Goal: Task Accomplishment & Management: Use online tool/utility

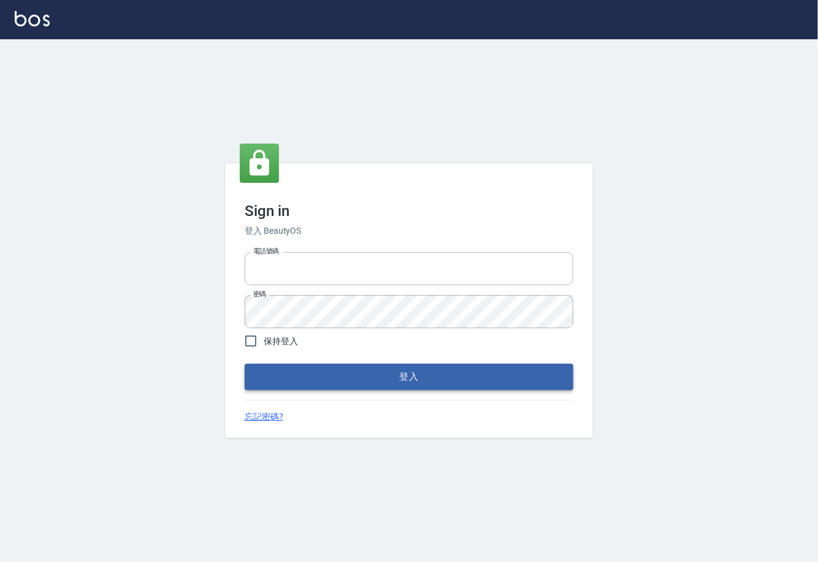
type input "0225929166"
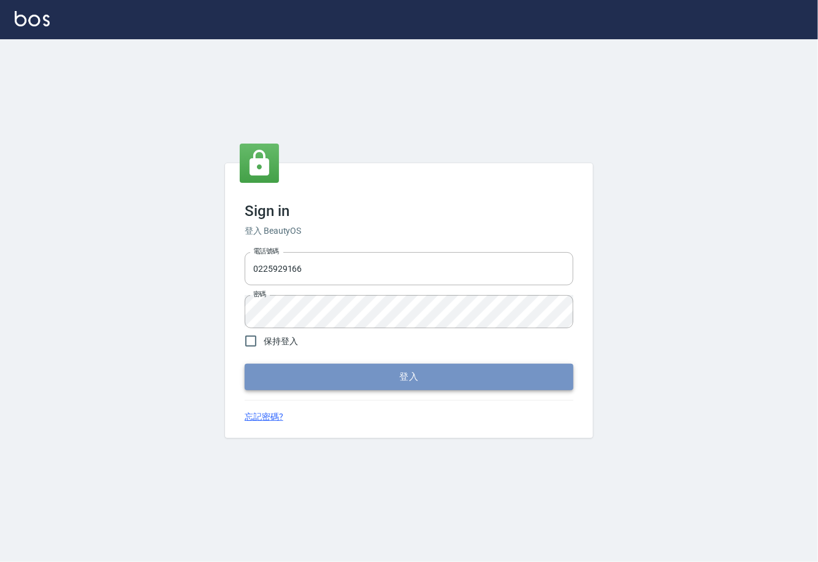
click at [475, 382] on button "登入" at bounding box center [409, 377] width 329 height 26
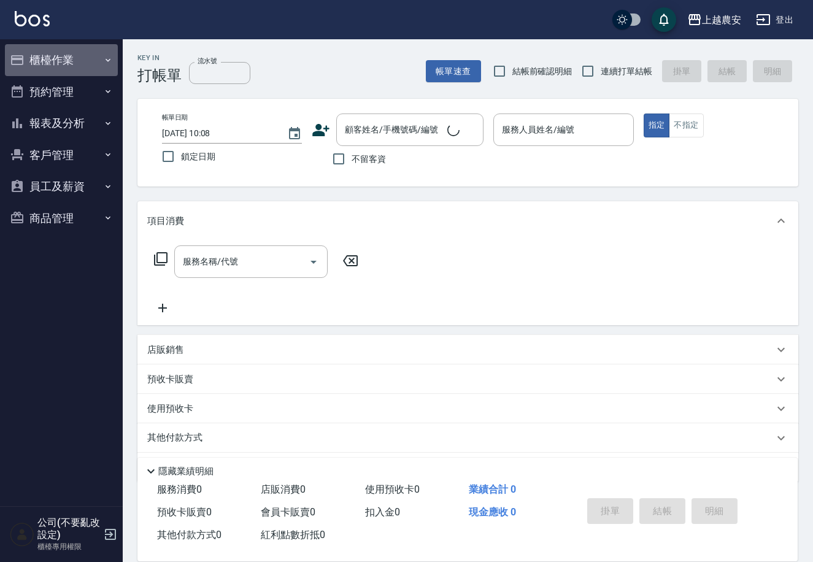
click at [63, 56] on button "櫃檯作業" at bounding box center [61, 60] width 113 height 32
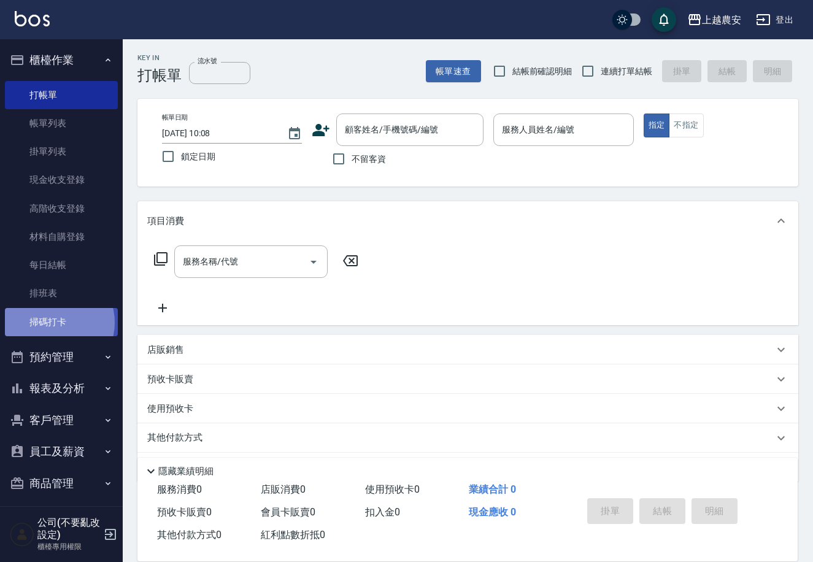
click at [55, 322] on link "掃碼打卡" at bounding box center [61, 322] width 113 height 28
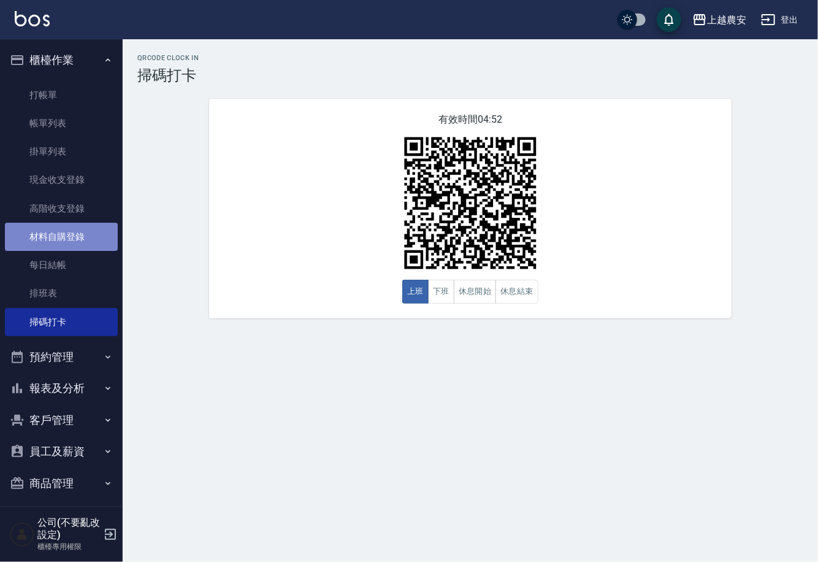
click at [72, 235] on link "材料自購登錄" at bounding box center [61, 237] width 113 height 28
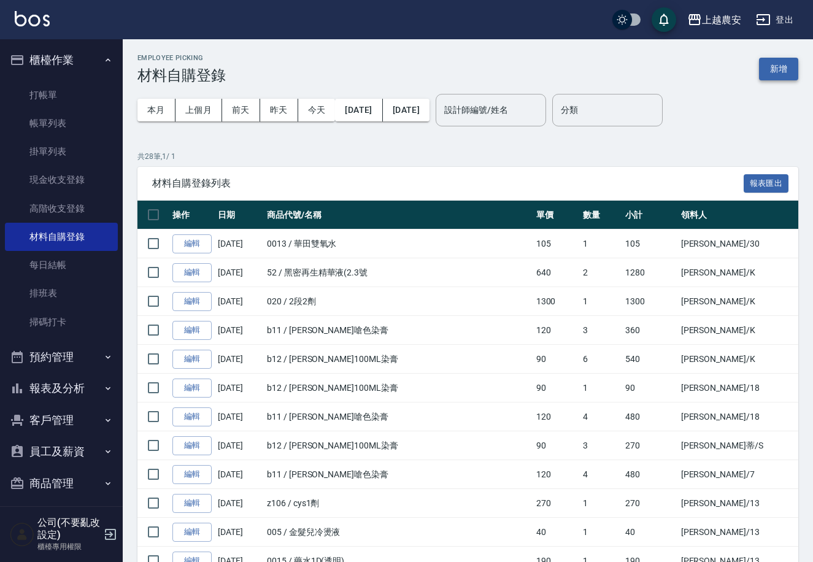
click at [774, 68] on button "新增" at bounding box center [778, 69] width 39 height 23
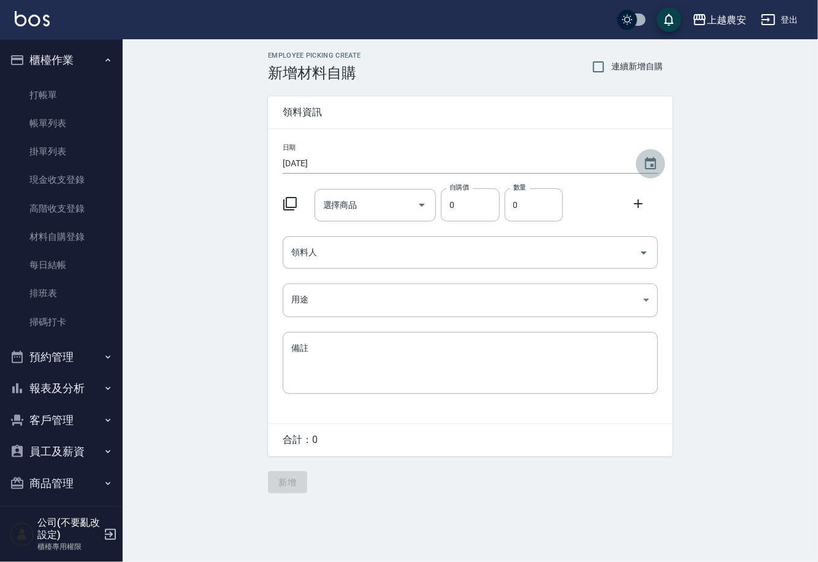
click at [653, 167] on icon "Choose date, selected date is 2025-10-04" at bounding box center [651, 163] width 15 height 15
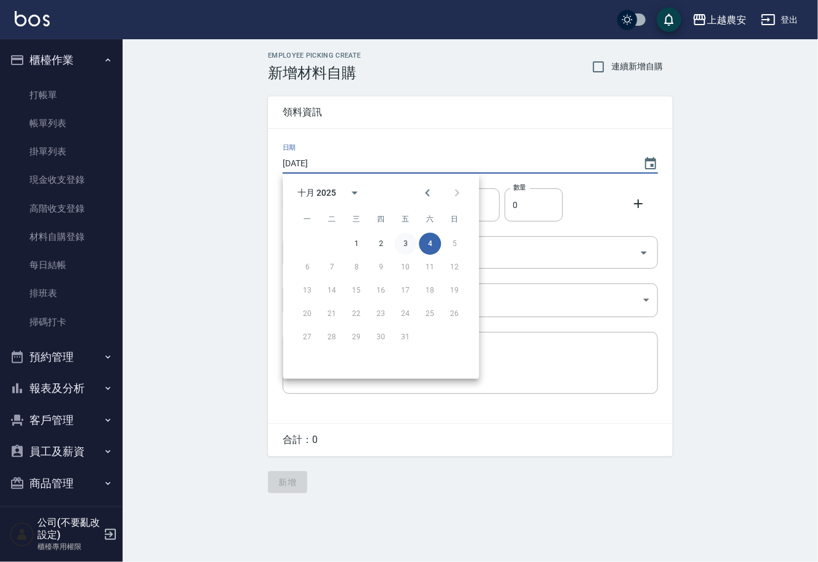
click at [404, 241] on button "3" at bounding box center [406, 244] width 22 height 22
type input "[DATE]"
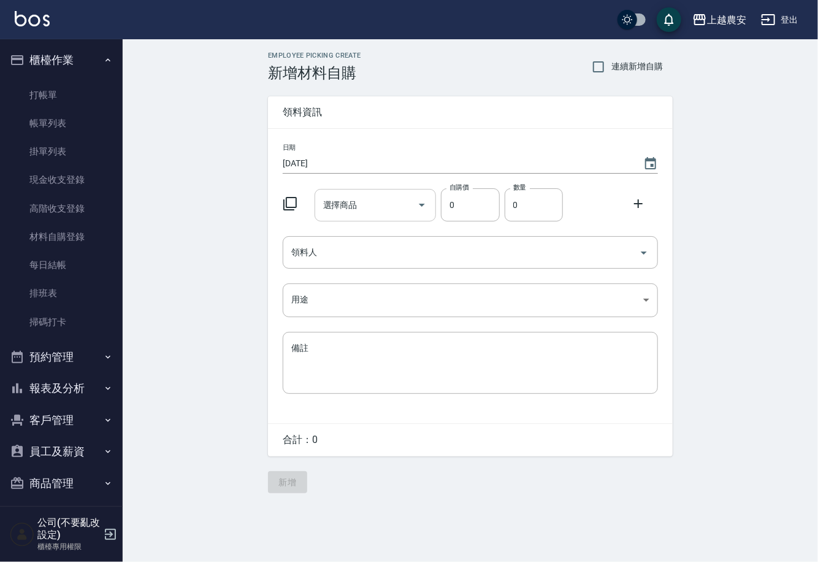
click at [382, 202] on input "選擇商品" at bounding box center [366, 204] width 93 height 21
click at [363, 196] on input "洋甘甘" at bounding box center [366, 204] width 93 height 21
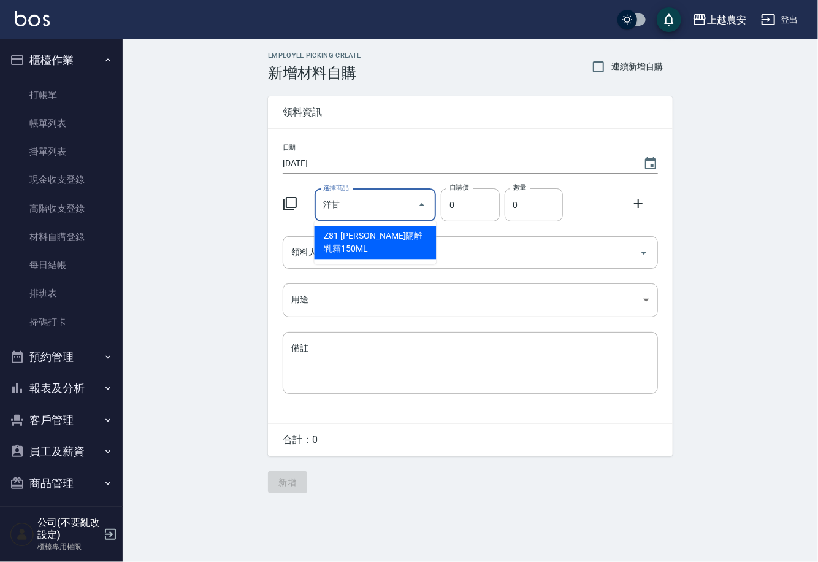
click at [364, 250] on li "Z81 [PERSON_NAME]隔離乳霜150ML" at bounding box center [376, 242] width 122 height 33
type input "華[PERSON_NAME]隔離乳霜150ML"
type input "110"
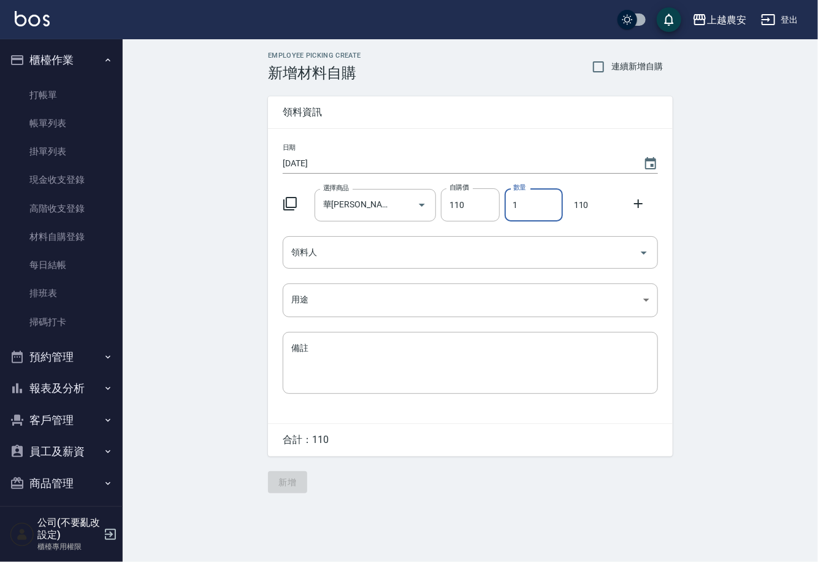
drag, startPoint x: 527, startPoint y: 207, endPoint x: 544, endPoint y: 207, distance: 16.6
click at [541, 207] on input "1" at bounding box center [534, 204] width 58 height 33
type input "5"
click at [492, 252] on input "領料人" at bounding box center [461, 252] width 346 height 21
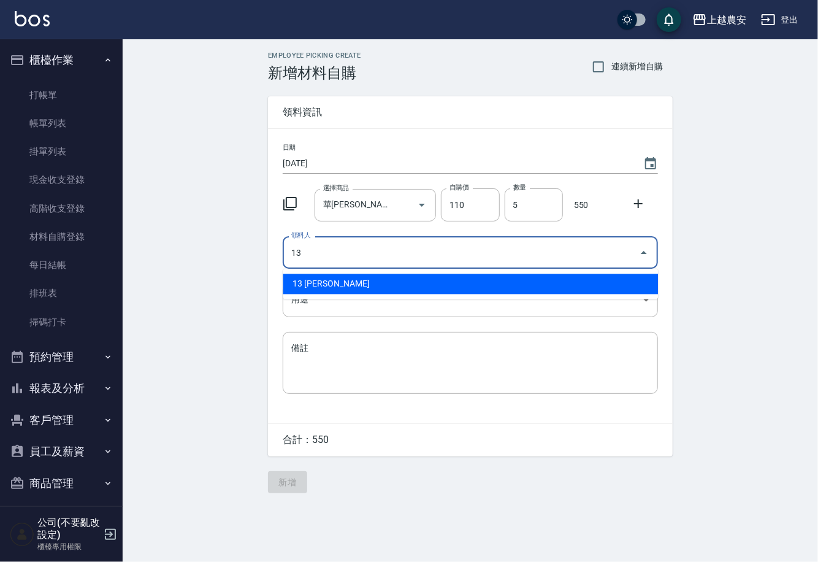
type input "13 [PERSON_NAME]"
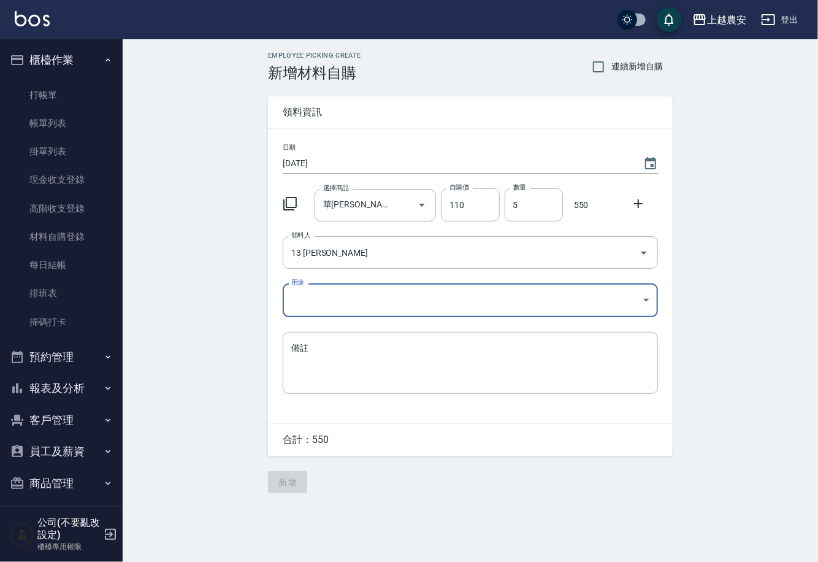
click at [316, 296] on body "上越農安 登出 櫃檯作業 打帳單 帳單列表 掛單列表 現金收支登錄 高階收支登錄 材料自購登錄 每日結帳 排班表 掃碼打卡 預約管理 預約管理 單日預約紀錄 …" at bounding box center [409, 281] width 818 height 562
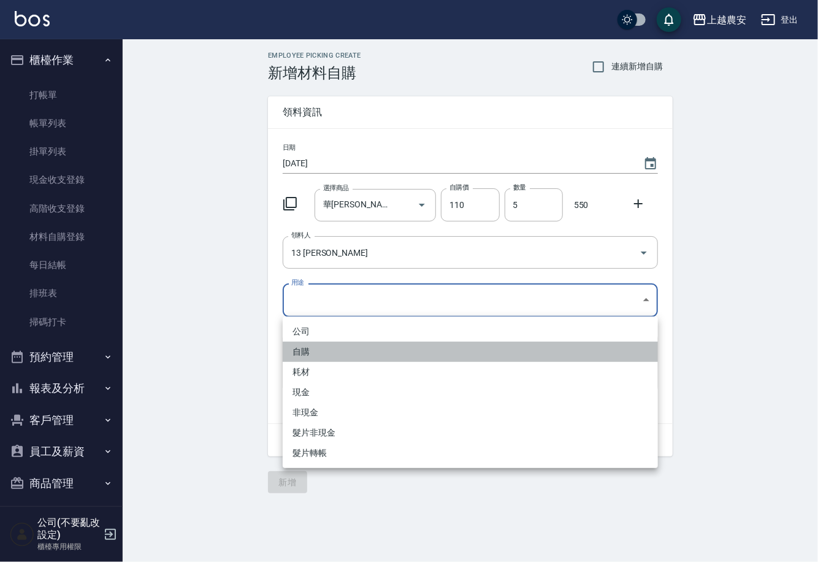
click at [306, 351] on li "自購" at bounding box center [470, 352] width 375 height 20
type input "自購"
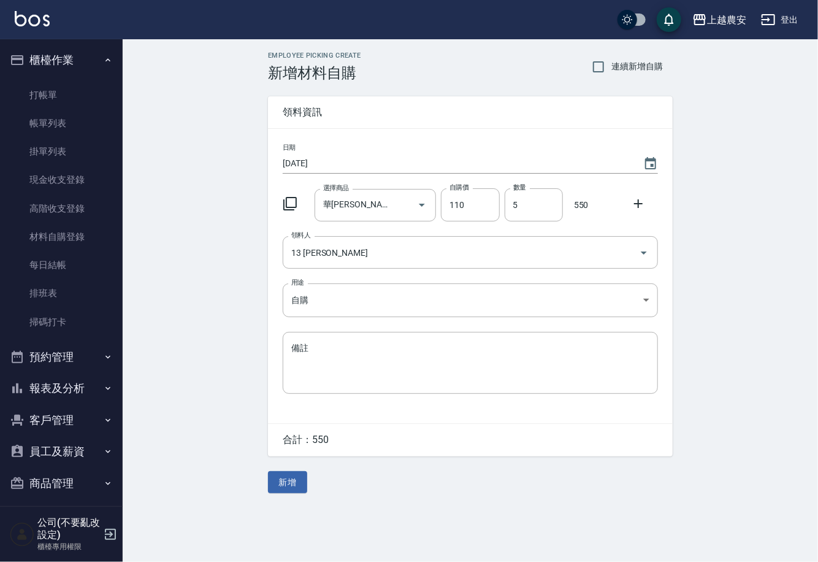
drag, startPoint x: 637, startPoint y: 204, endPoint x: 577, endPoint y: 215, distance: 61.1
click at [640, 202] on icon at bounding box center [638, 203] width 15 height 15
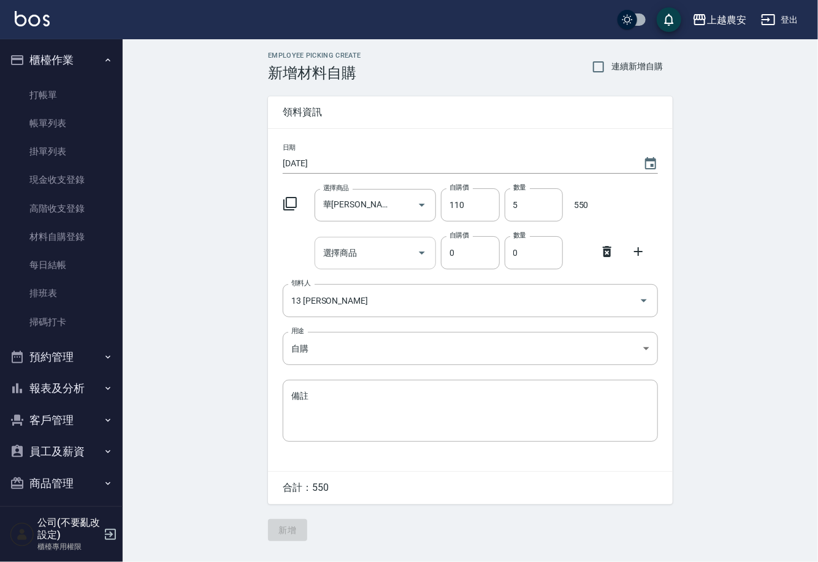
click at [391, 256] on input "選擇商品" at bounding box center [366, 252] width 93 height 21
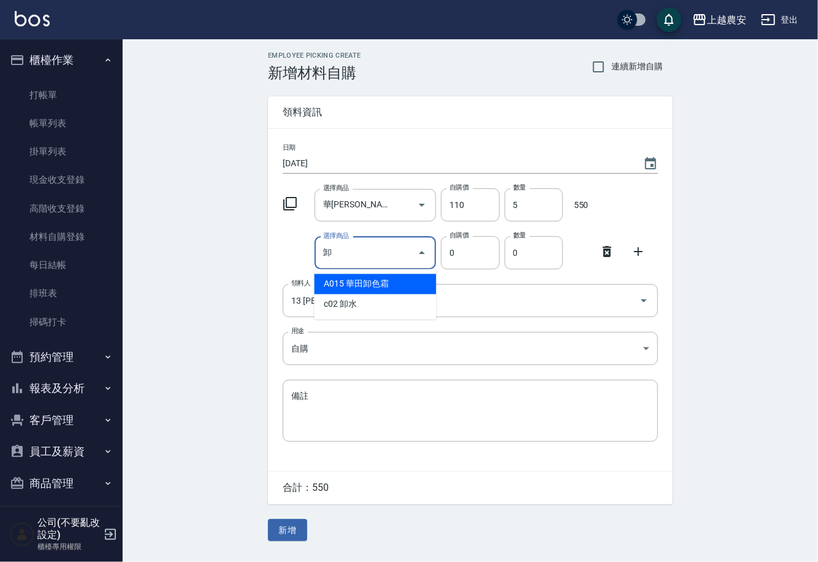
click at [344, 286] on li "A015 華田卸色霜" at bounding box center [376, 284] width 122 height 20
type input "華田卸色霜"
type input "406"
type input "1"
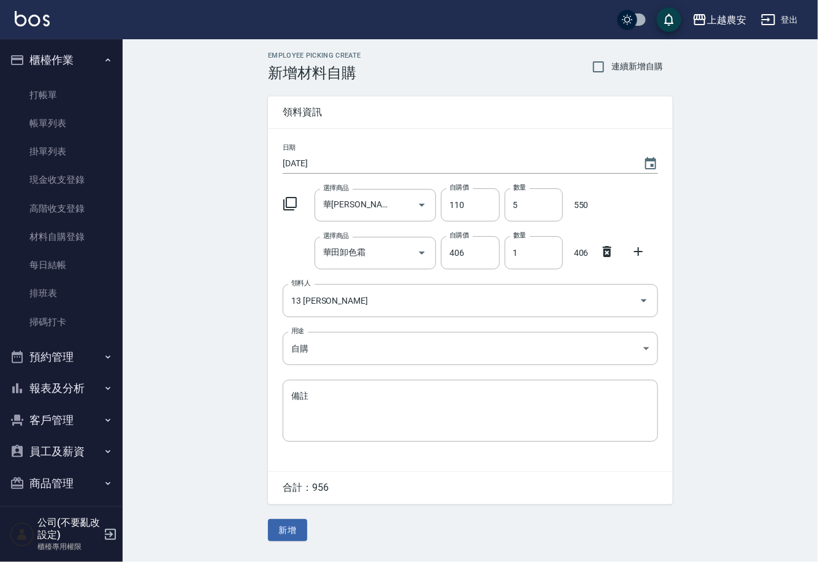
click at [637, 252] on icon at bounding box center [638, 251] width 9 height 9
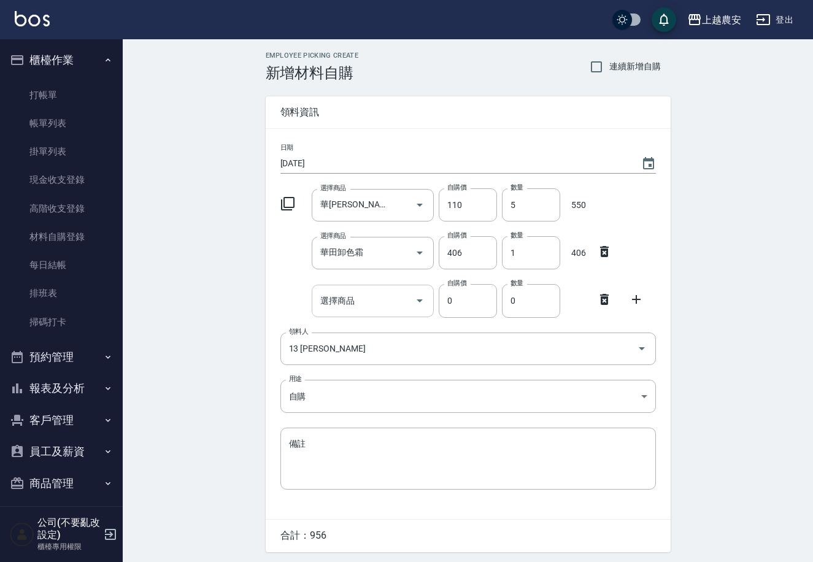
click at [321, 306] on input "選擇商品" at bounding box center [363, 300] width 93 height 21
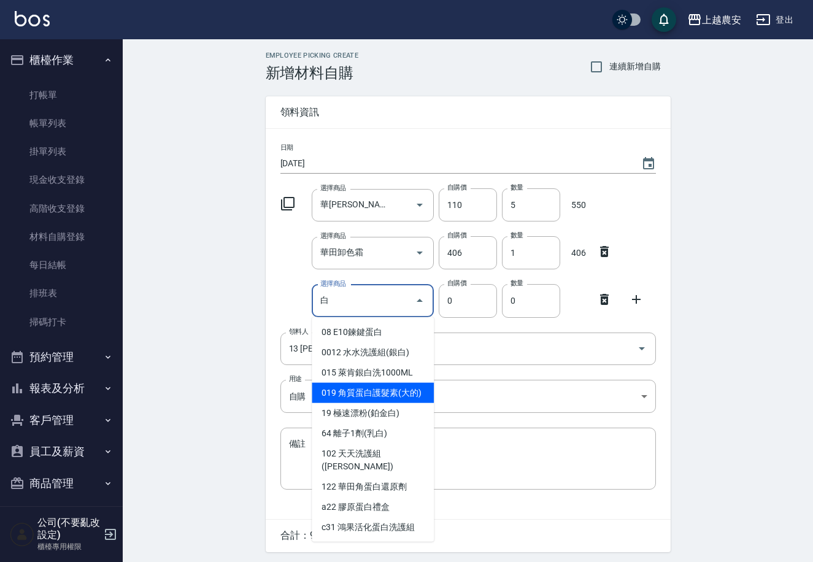
click at [380, 410] on li "19 極速漂粉(鉑金白)" at bounding box center [373, 413] width 122 height 20
type input "極速漂粉(鉑金白)"
type input "450"
type input "1"
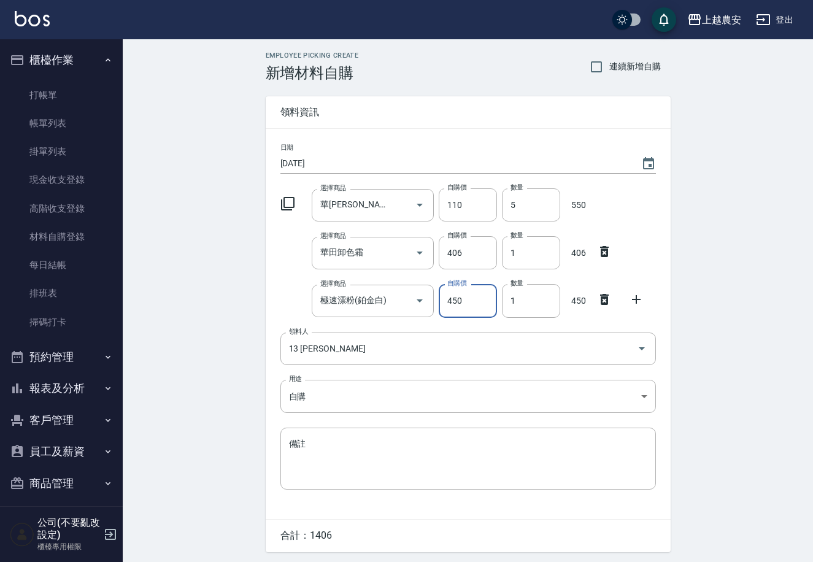
scroll to position [40, 0]
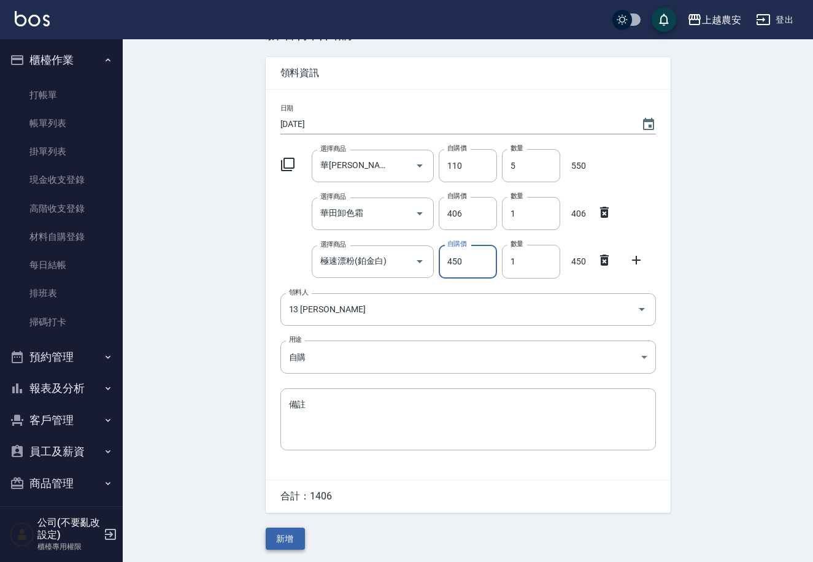
click at [277, 538] on button "新增" at bounding box center [285, 539] width 39 height 23
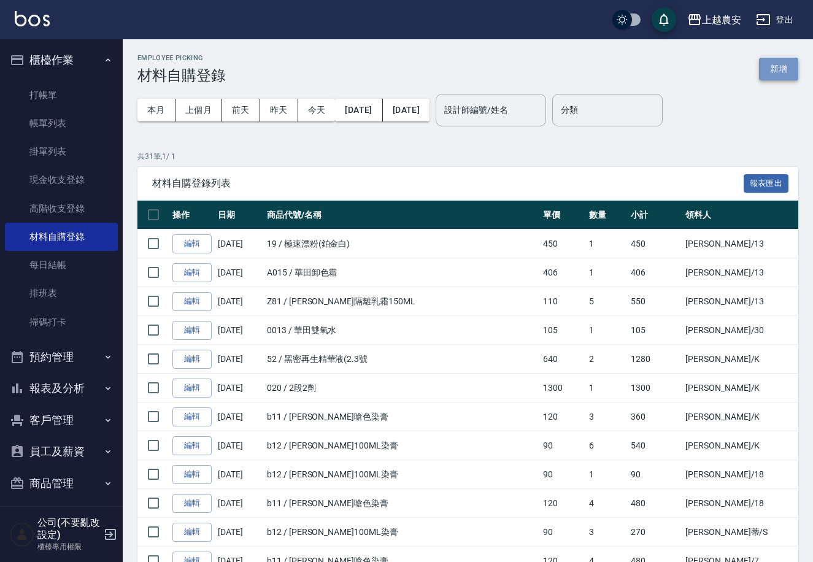
click at [779, 64] on button "新增" at bounding box center [778, 69] width 39 height 23
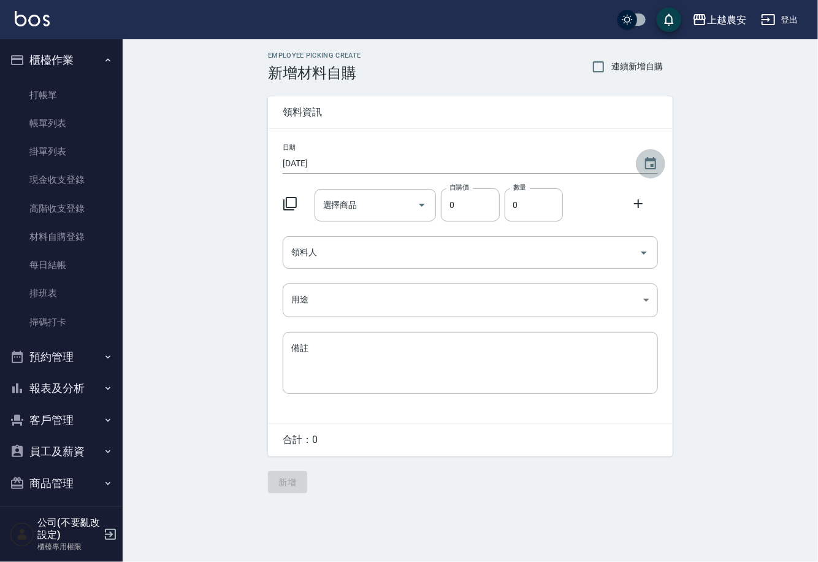
click at [653, 161] on icon "Choose date, selected date is 2025-10-04" at bounding box center [650, 163] width 11 height 12
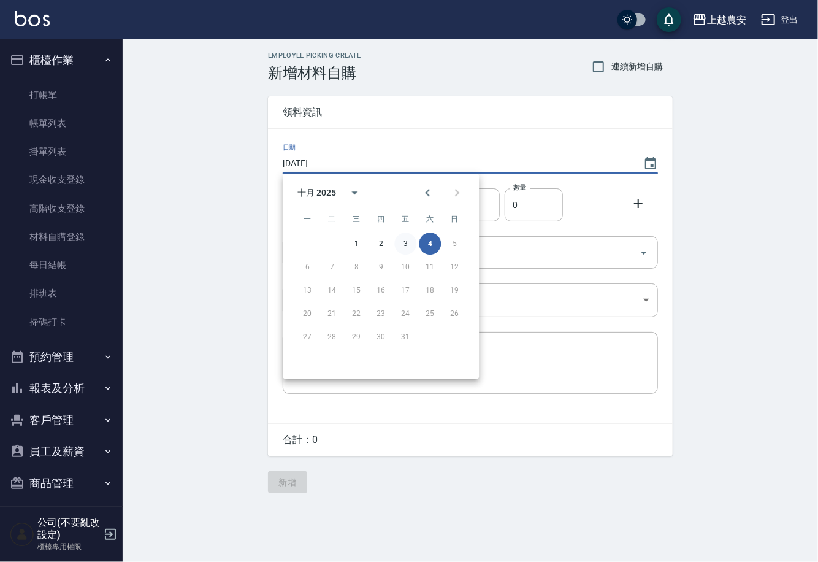
click at [403, 242] on button "3" at bounding box center [406, 244] width 22 height 22
type input "[DATE]"
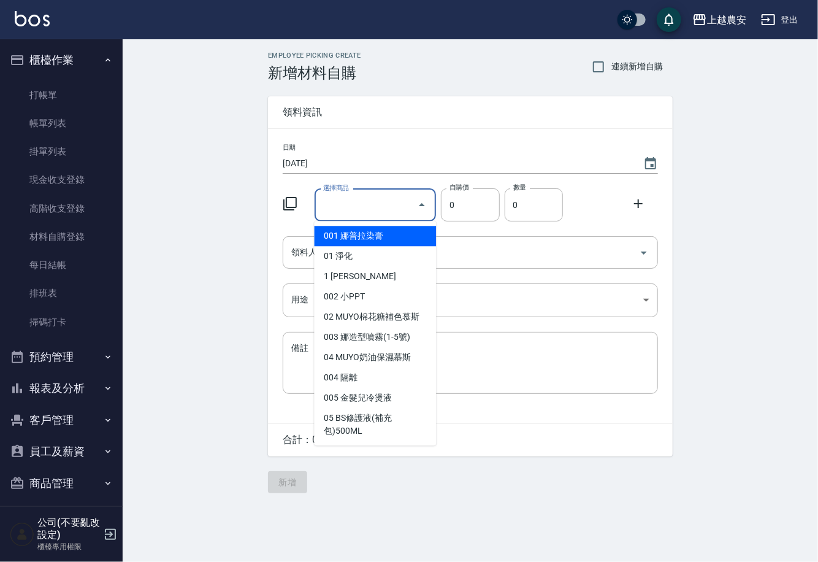
click at [395, 210] on input "選擇商品" at bounding box center [366, 204] width 93 height 21
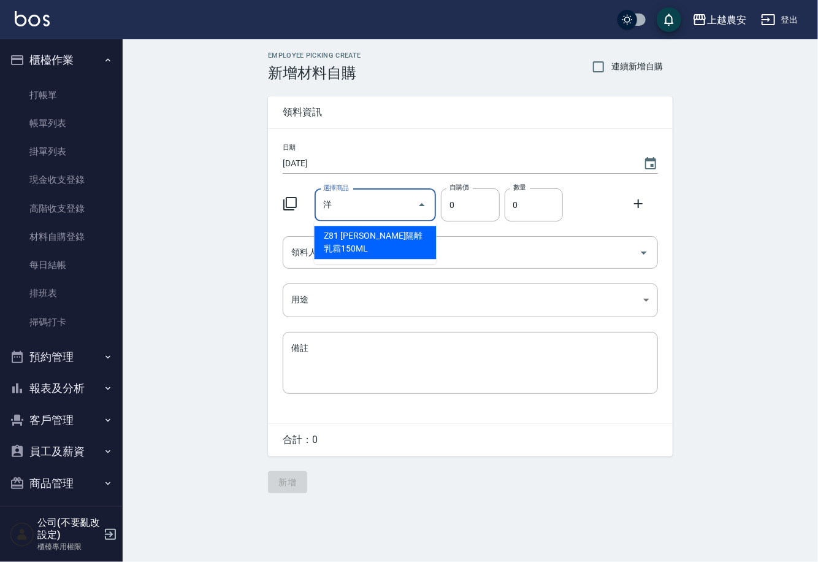
click at [361, 243] on li "Z81 [PERSON_NAME]隔離乳霜150ML" at bounding box center [376, 242] width 122 height 33
type input "華[PERSON_NAME]隔離乳霜150ML"
type input "110"
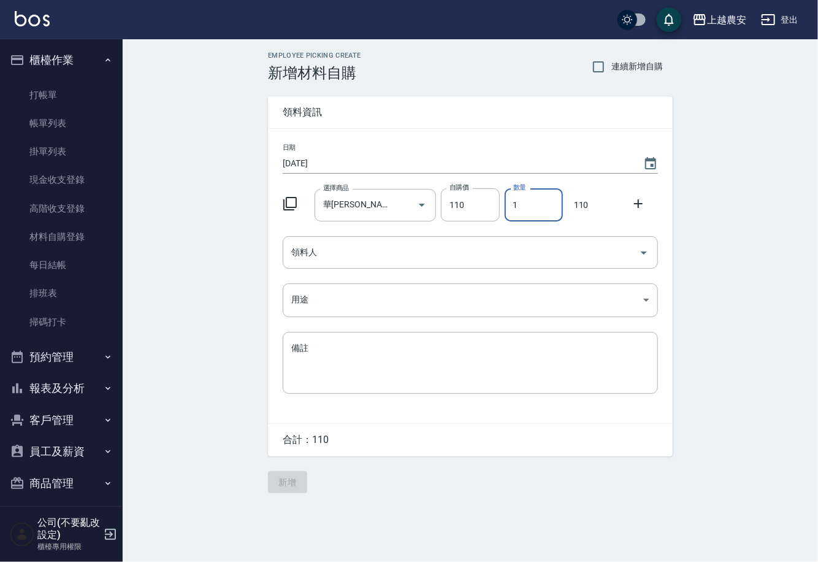
drag, startPoint x: 518, startPoint y: 203, endPoint x: 525, endPoint y: 203, distance: 6.7
click at [525, 203] on input "1" at bounding box center [534, 204] width 58 height 33
type input "3"
click at [509, 244] on input "領料人" at bounding box center [461, 252] width 346 height 21
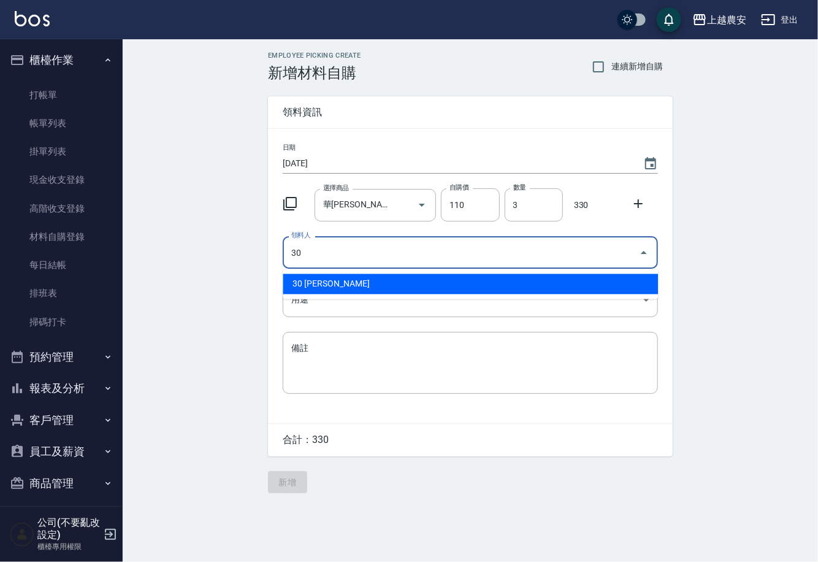
click at [311, 280] on li "30 [PERSON_NAME]" at bounding box center [470, 284] width 375 height 20
type input "30 [PERSON_NAME]"
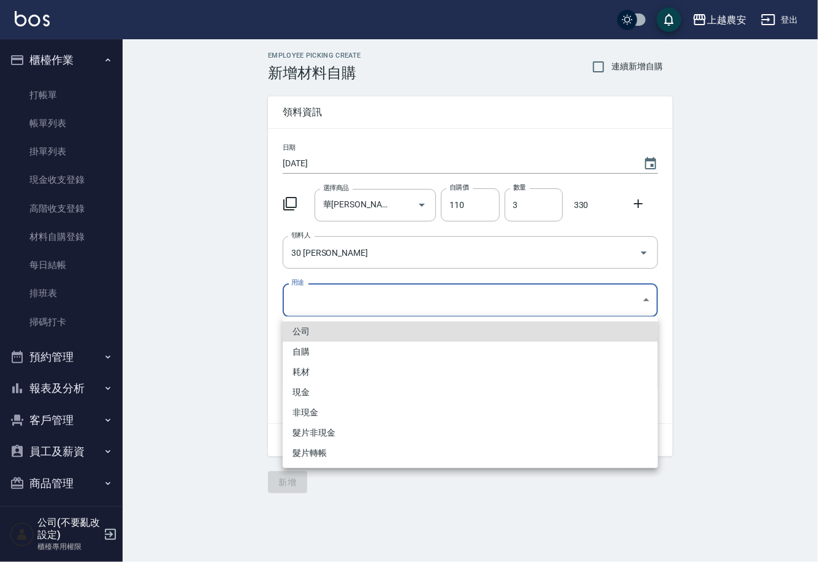
drag, startPoint x: 311, startPoint y: 301, endPoint x: 298, endPoint y: 335, distance: 36.9
click at [311, 304] on body "上越農安 登出 櫃檯作業 打帳單 帳單列表 掛單列表 現金收支登錄 高階收支登錄 材料自購登錄 每日結帳 排班表 掃碼打卡 預約管理 預約管理 單日預約紀錄 …" at bounding box center [409, 281] width 818 height 562
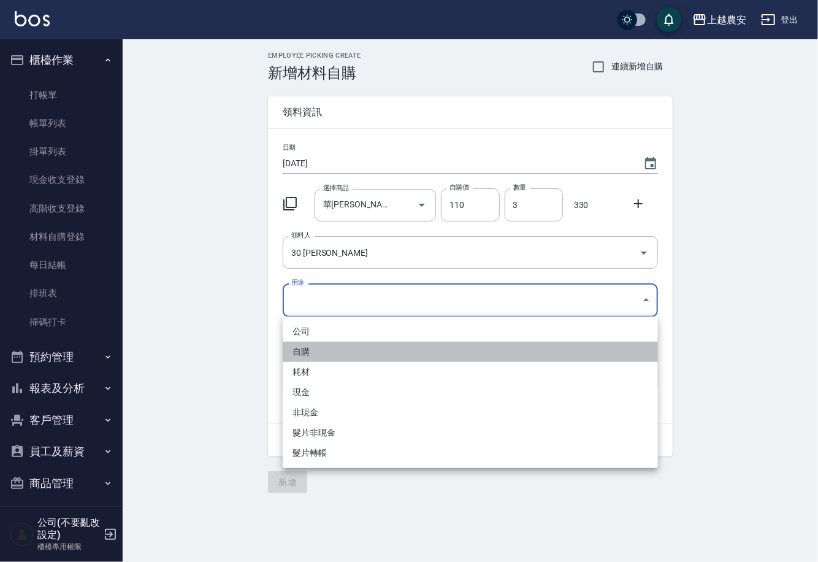
click at [298, 348] on li "自購" at bounding box center [470, 352] width 375 height 20
type input "自購"
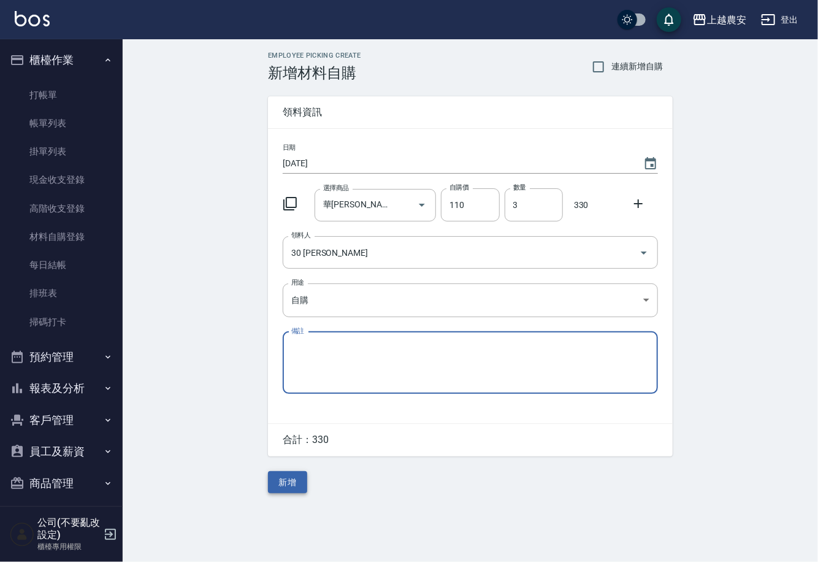
click at [290, 482] on button "新增" at bounding box center [287, 482] width 39 height 23
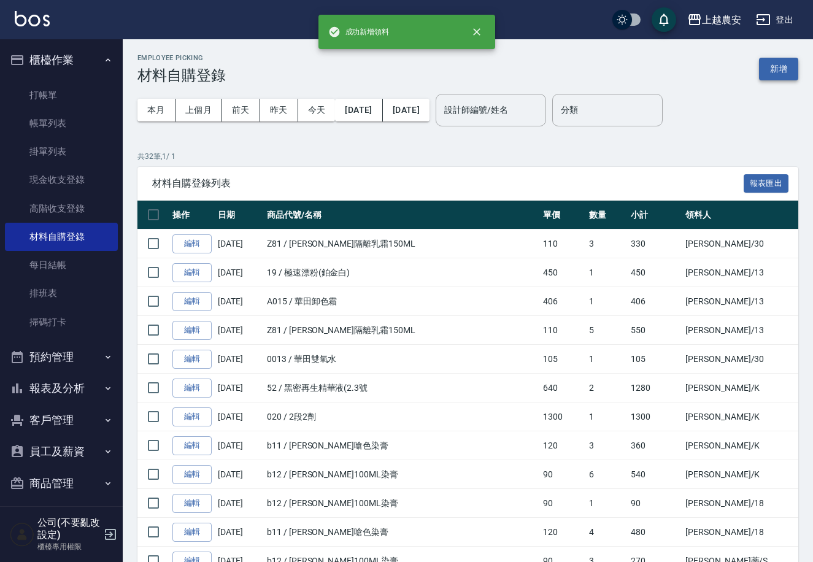
click at [774, 66] on button "新增" at bounding box center [778, 69] width 39 height 23
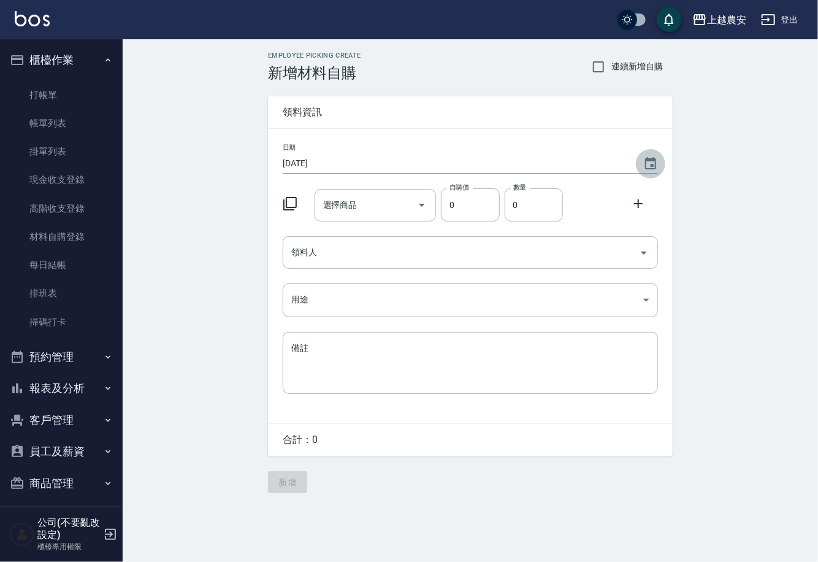
click at [652, 161] on icon "Choose date, selected date is 2025-10-04" at bounding box center [650, 163] width 11 height 12
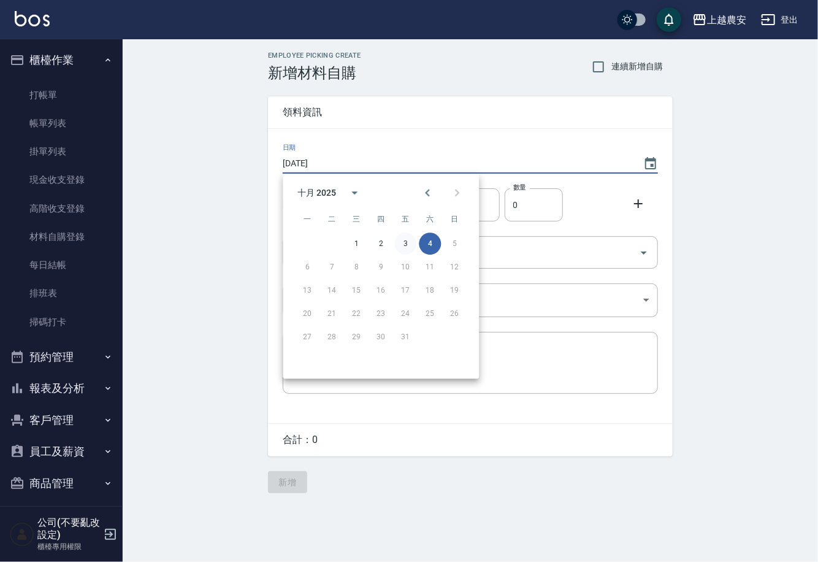
click at [402, 242] on button "3" at bounding box center [406, 244] width 22 height 22
type input "[DATE]"
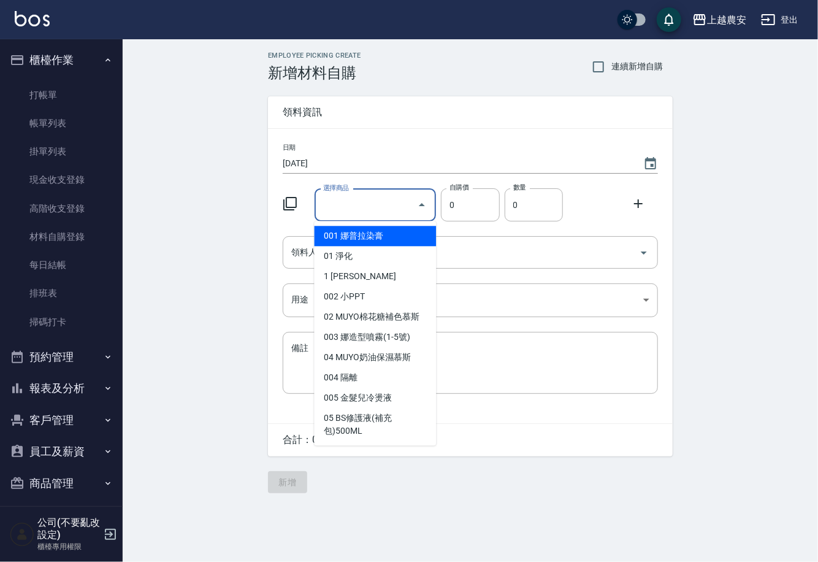
click at [380, 208] on input "選擇商品" at bounding box center [366, 204] width 93 height 21
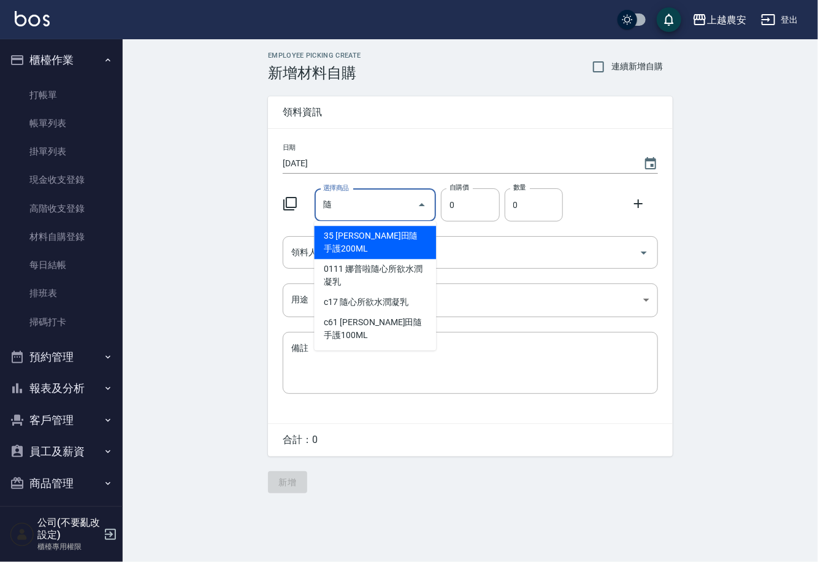
click at [328, 237] on li "35 [PERSON_NAME]田隨手護200ML" at bounding box center [376, 242] width 122 height 33
type input "[PERSON_NAME]隨手護200ML"
type input "133"
type input "1"
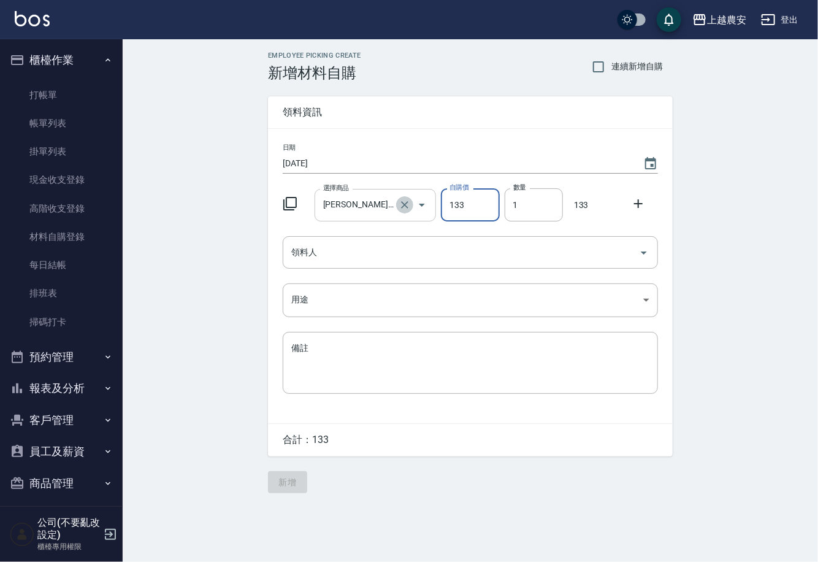
click at [407, 204] on icon "Clear" at bounding box center [405, 205] width 12 height 12
type input "0"
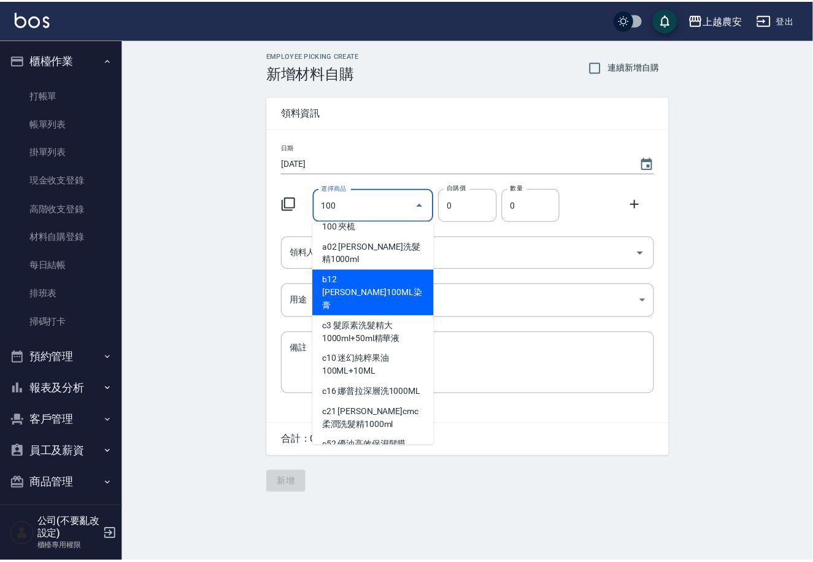
scroll to position [249, 0]
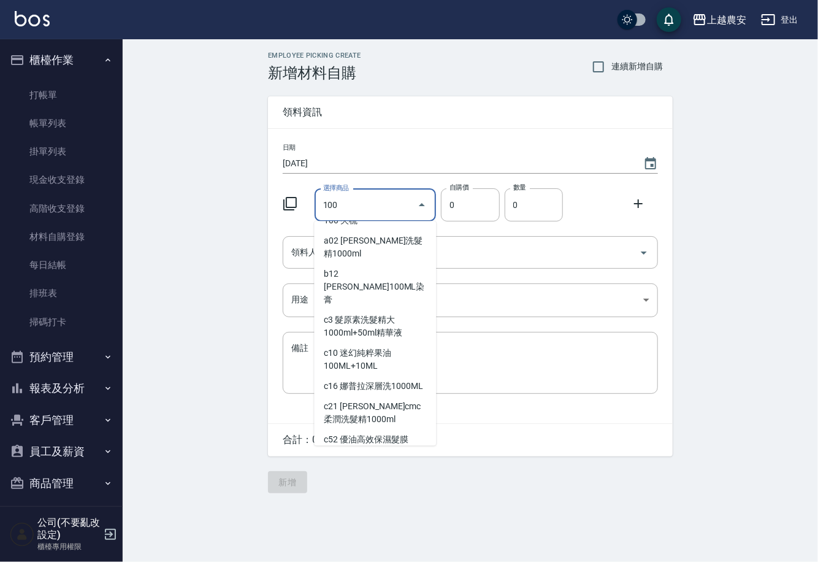
click at [364, 463] on li "c61 [PERSON_NAME]田隨手護100ML" at bounding box center [376, 479] width 122 height 33
type input "[PERSON_NAME]隨手護100ML"
type input "50"
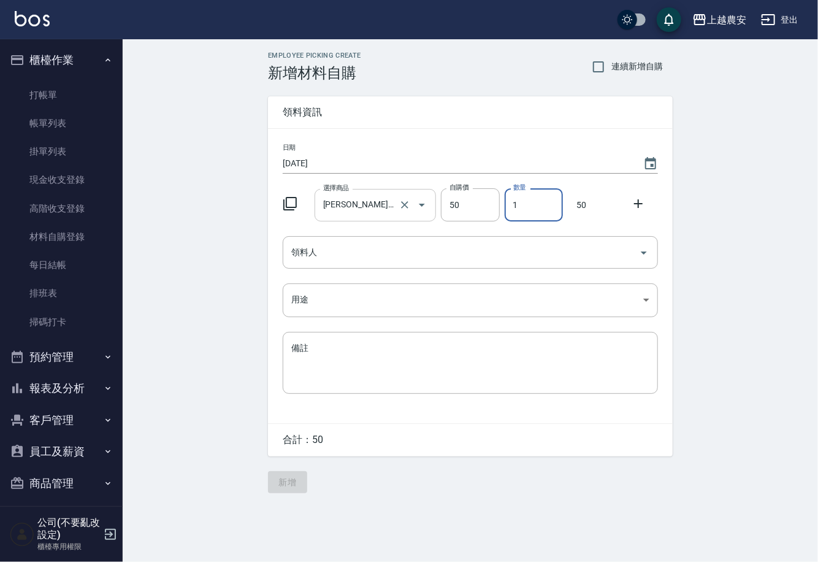
drag, startPoint x: 507, startPoint y: 206, endPoint x: 528, endPoint y: 206, distance: 20.3
click at [528, 206] on input "1" at bounding box center [534, 204] width 58 height 33
type input "20"
click at [499, 250] on input "領料人" at bounding box center [461, 252] width 346 height 21
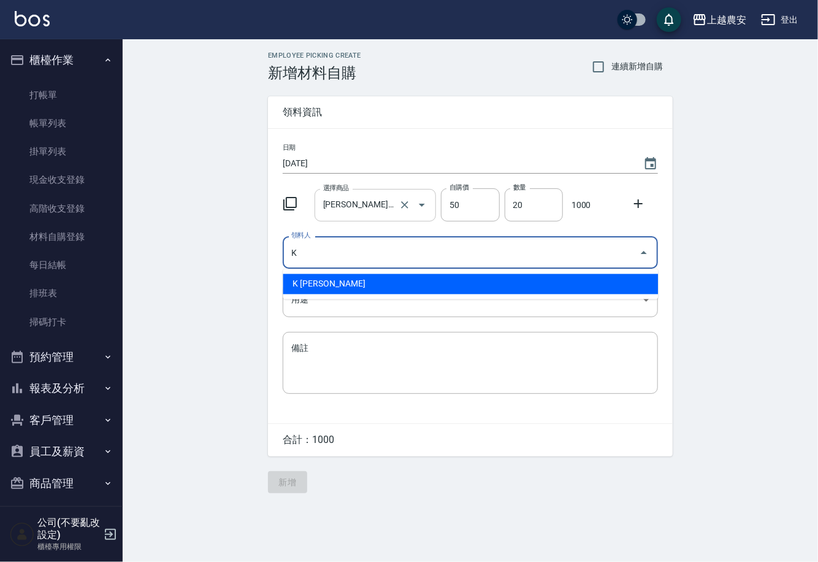
click at [303, 278] on li "K [PERSON_NAME]" at bounding box center [470, 284] width 375 height 20
type input "K [PERSON_NAME]"
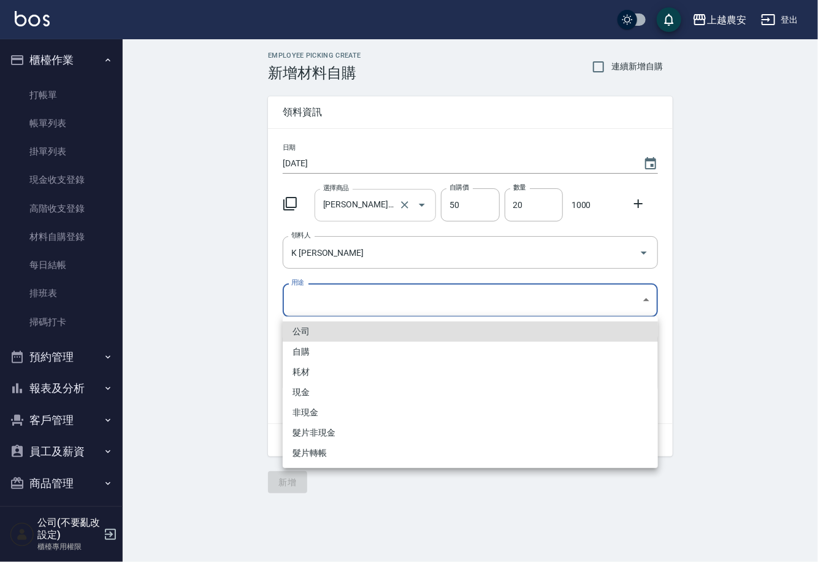
drag, startPoint x: 303, startPoint y: 296, endPoint x: 307, endPoint y: 342, distance: 46.2
click at [303, 299] on body "上越農安 登出 櫃檯作業 打帳單 帳單列表 掛單列表 現金收支登錄 高階收支登錄 材料自購登錄 每日結帳 排班表 掃碼打卡 預約管理 預約管理 單日預約紀錄 …" at bounding box center [409, 281] width 818 height 562
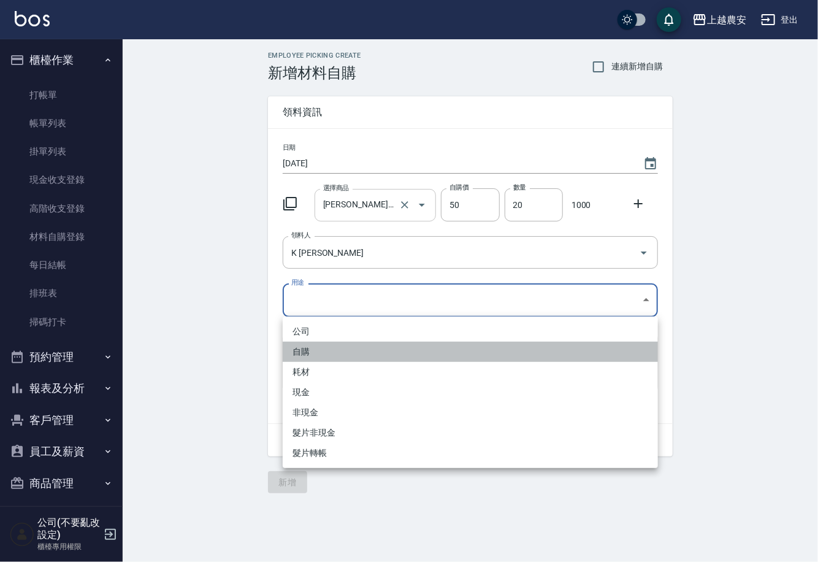
click at [307, 347] on li "自購" at bounding box center [470, 352] width 375 height 20
type input "自購"
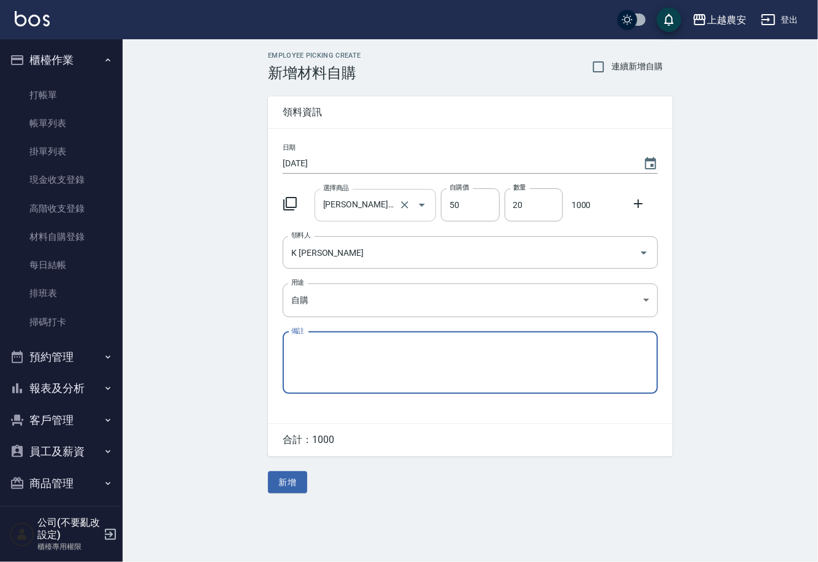
click at [636, 199] on icon at bounding box center [638, 203] width 15 height 15
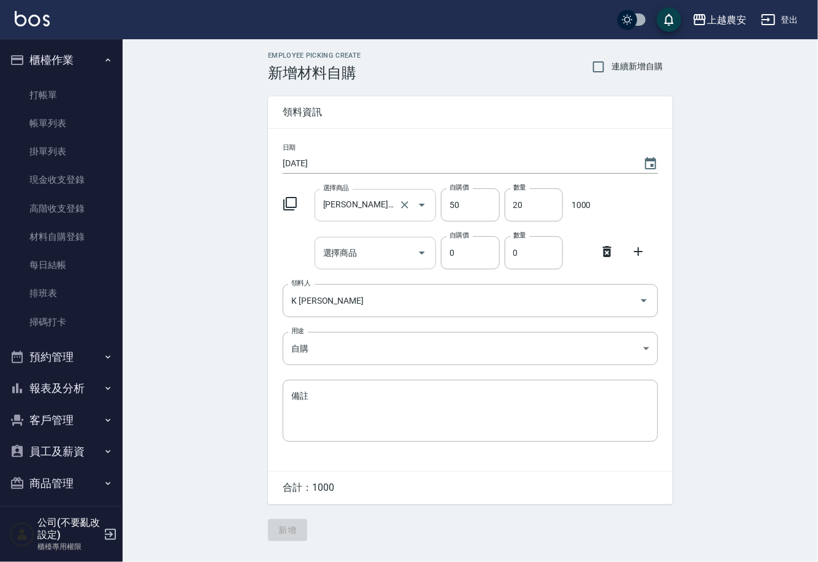
click at [400, 252] on input "選擇商品" at bounding box center [366, 252] width 93 height 21
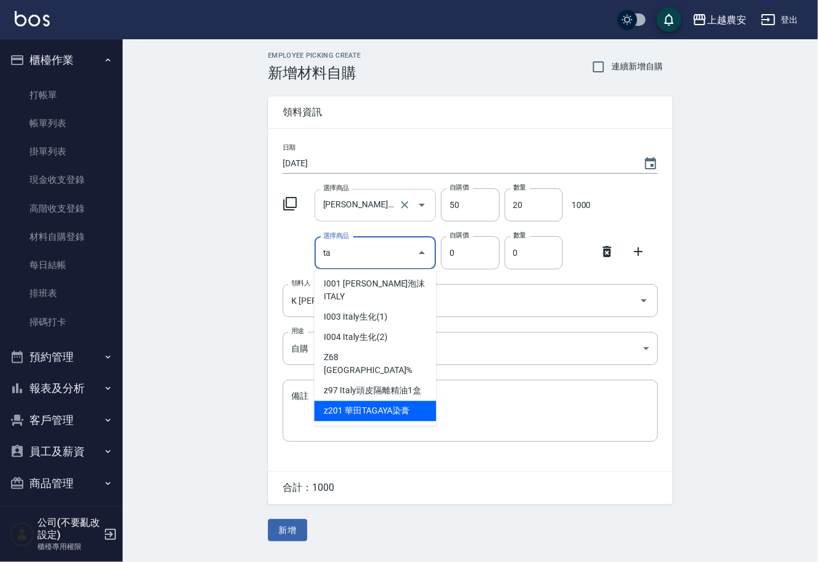
click at [379, 401] on li "z201 華田TAGAYA染膏" at bounding box center [376, 411] width 122 height 20
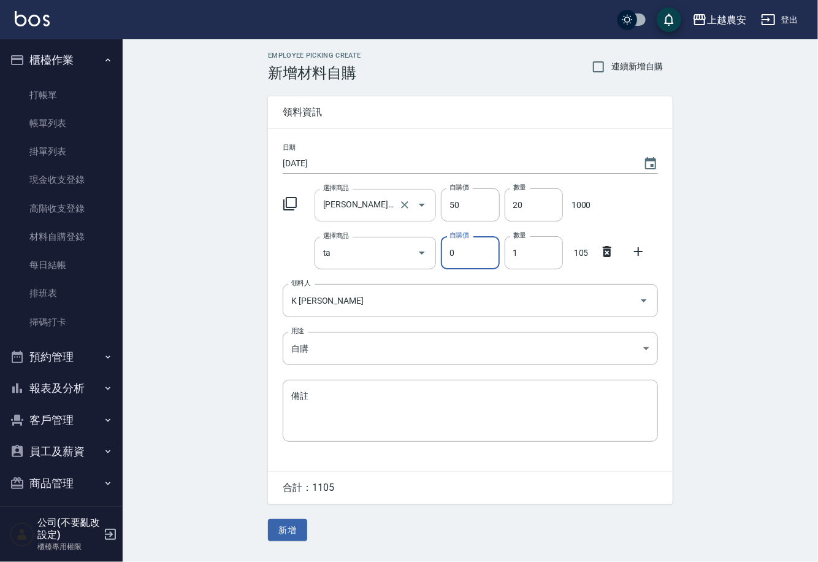
type input "華田TAGAYA染膏"
type input "105"
drag, startPoint x: 511, startPoint y: 256, endPoint x: 547, endPoint y: 250, distance: 36.7
click at [547, 250] on input "1" at bounding box center [534, 252] width 58 height 33
type input "10"
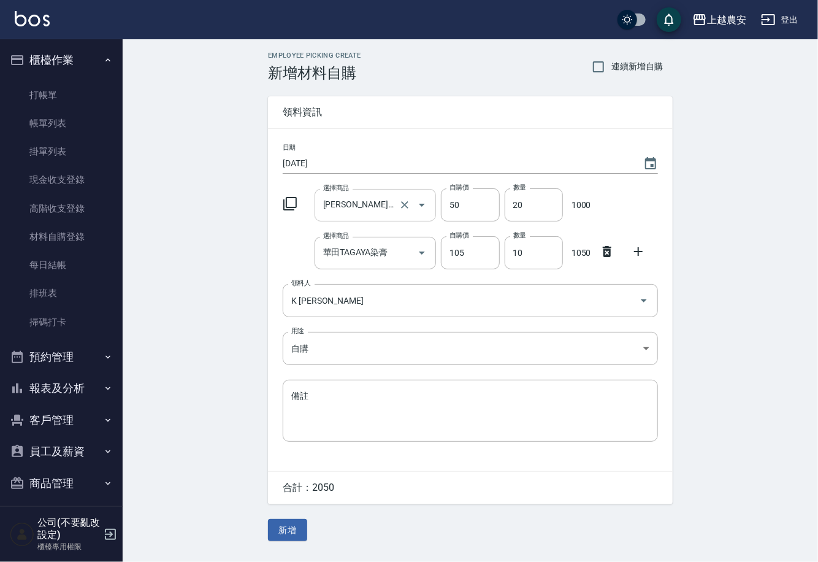
click at [636, 253] on icon at bounding box center [638, 251] width 15 height 15
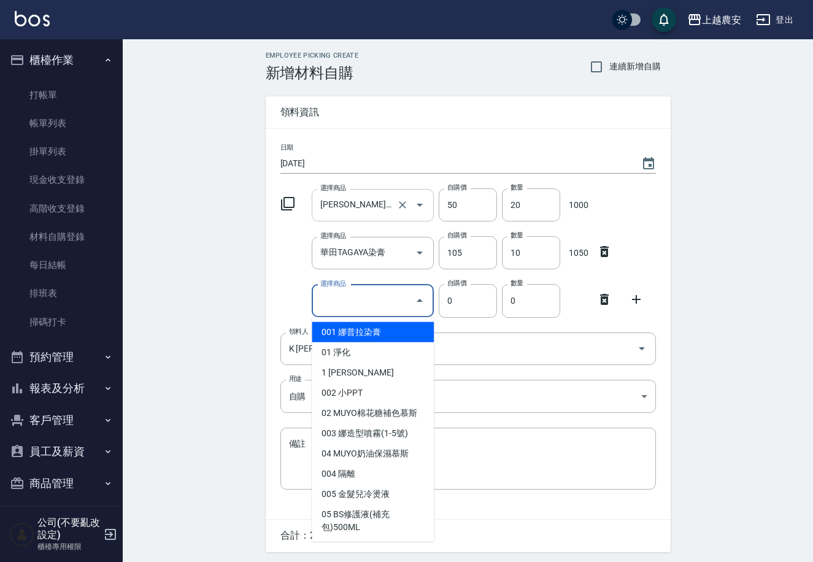
click at [339, 290] on div "選擇商品 選擇商品" at bounding box center [373, 301] width 122 height 33
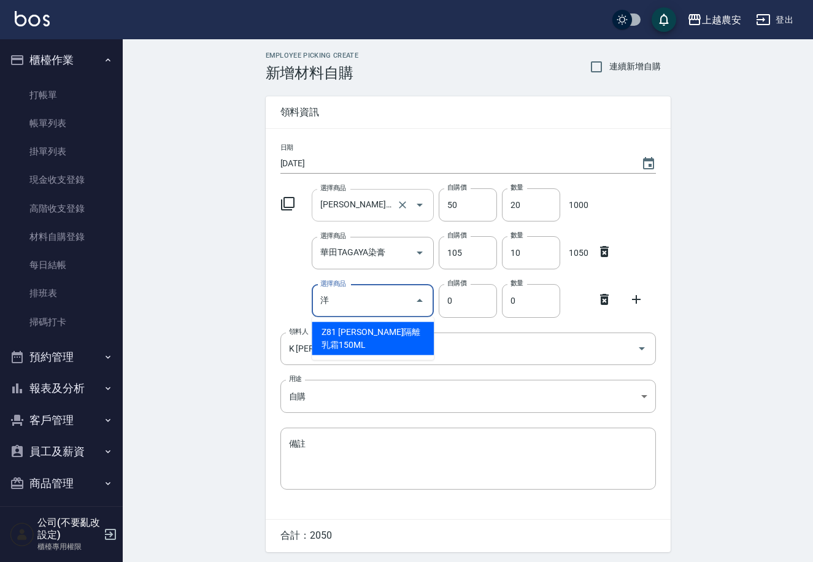
click at [378, 337] on li "Z81 [PERSON_NAME]隔離乳霜150ML" at bounding box center [373, 338] width 122 height 33
type input "華[PERSON_NAME]隔離乳霜150ML"
type input "110"
type input "1"
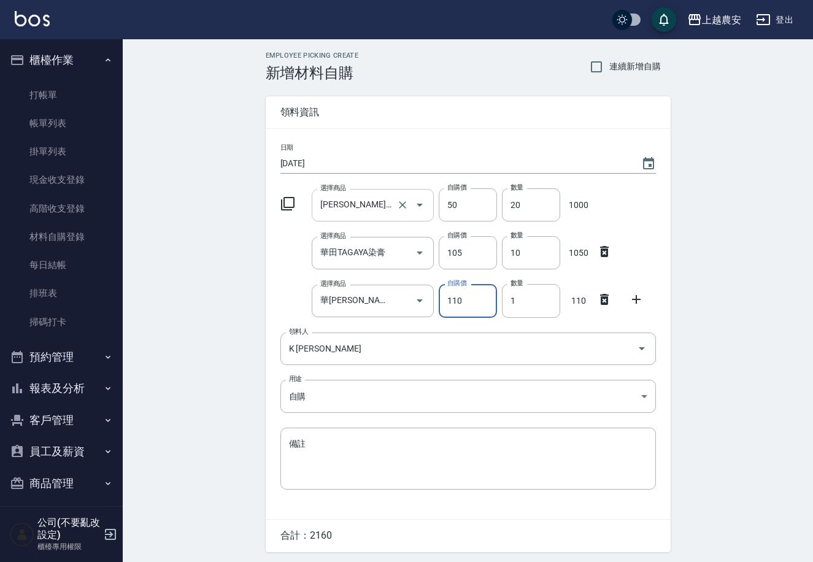
scroll to position [40, 0]
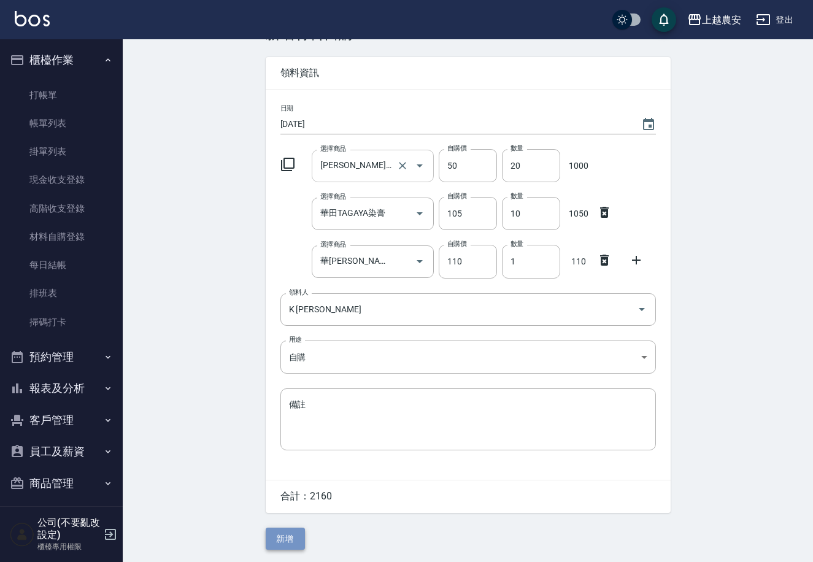
click at [287, 542] on button "新增" at bounding box center [285, 539] width 39 height 23
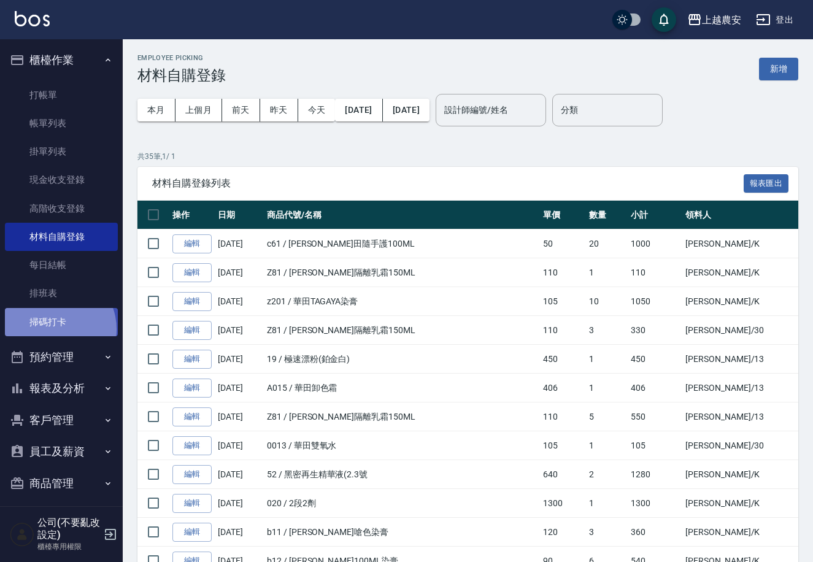
click at [53, 329] on link "掃碼打卡" at bounding box center [61, 322] width 113 height 28
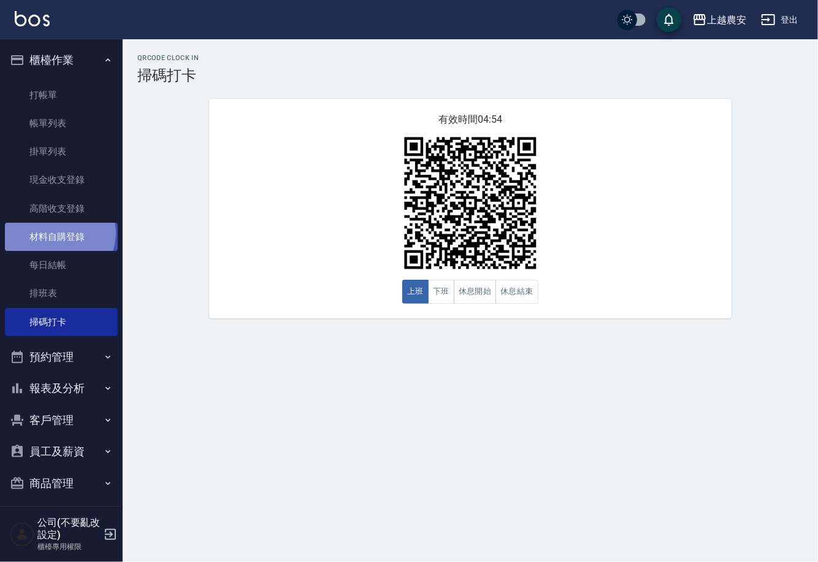
click at [56, 233] on link "材料自購登錄" at bounding box center [61, 237] width 113 height 28
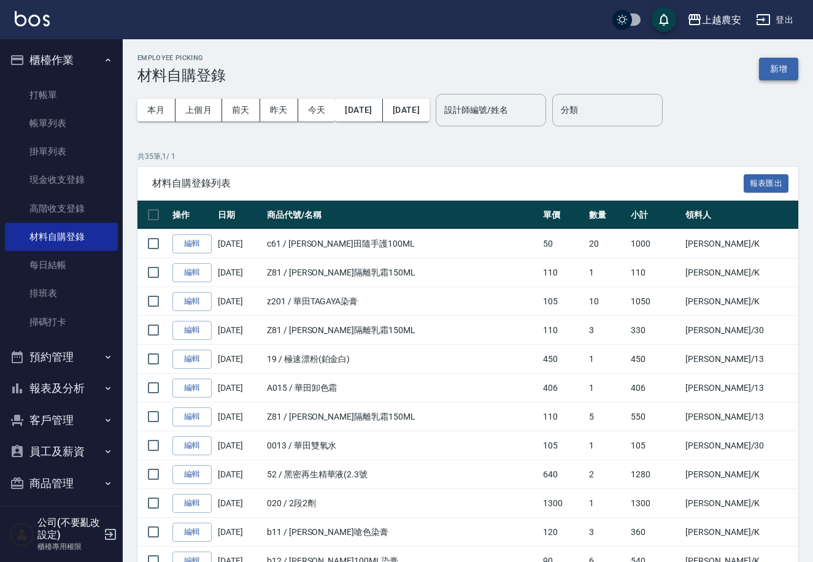
click at [779, 65] on button "新增" at bounding box center [778, 69] width 39 height 23
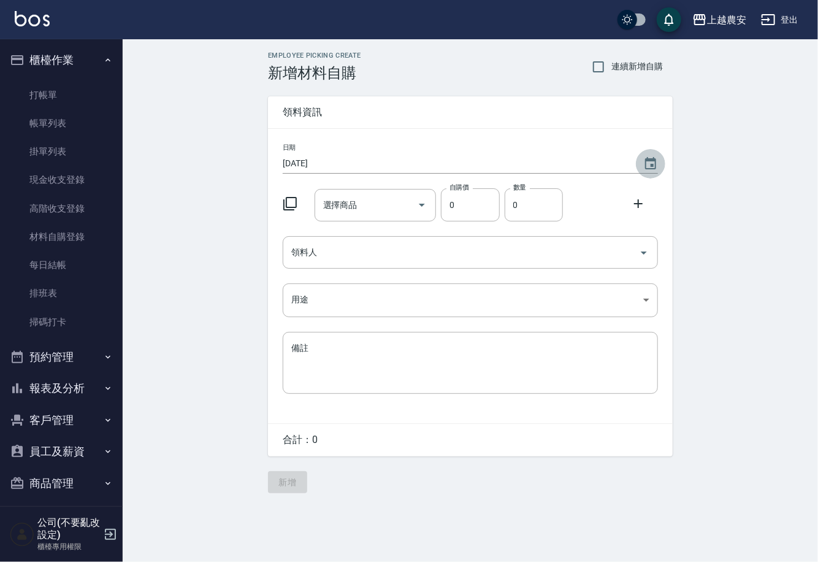
click at [651, 163] on icon "Choose date, selected date is 2025-10-04" at bounding box center [651, 163] width 15 height 15
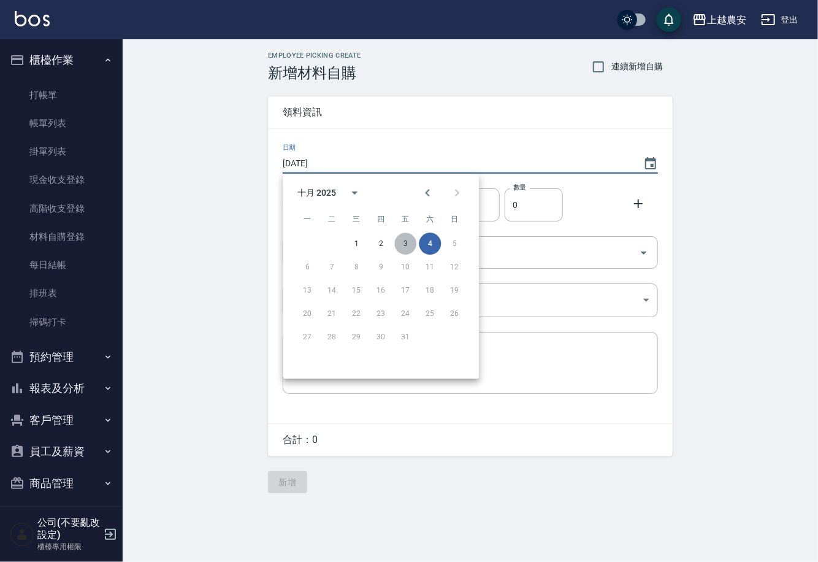
click at [399, 241] on button "3" at bounding box center [406, 244] width 22 height 22
type input "[DATE]"
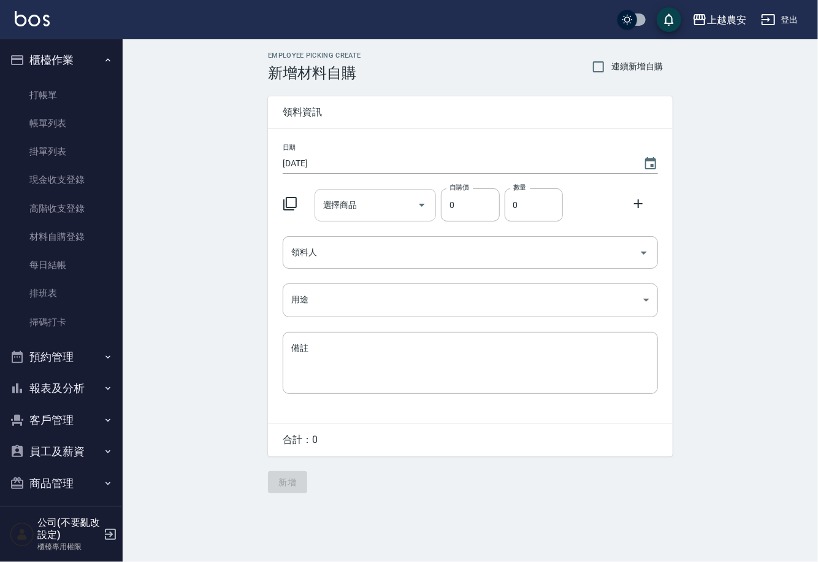
click at [380, 217] on div "選擇商品" at bounding box center [376, 205] width 122 height 33
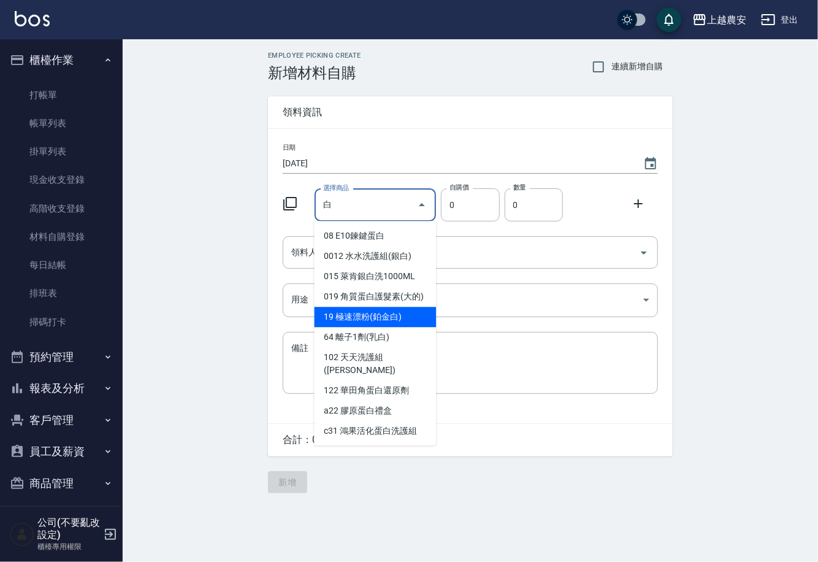
click at [375, 321] on li "19 極速漂粉(鉑金白)" at bounding box center [376, 317] width 122 height 20
type input "極速漂粉(鉑金白)"
type input "450"
type input "1"
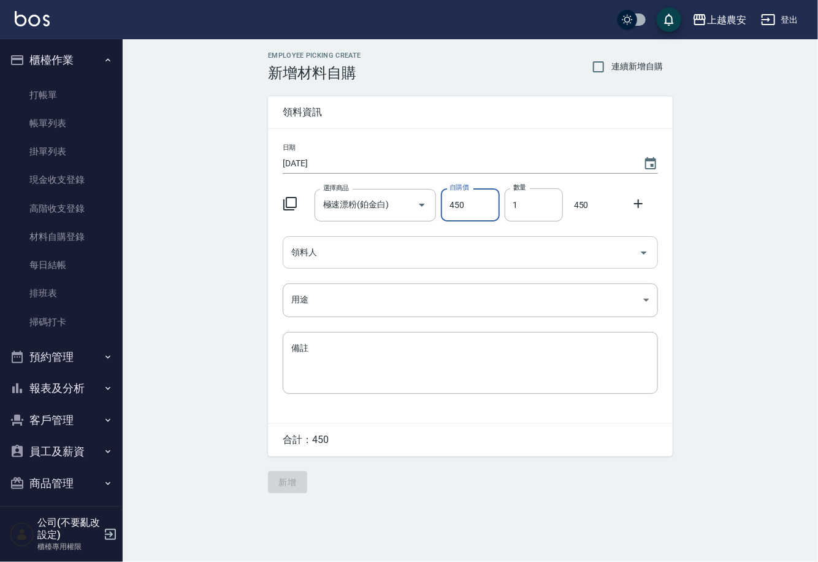
click at [361, 263] on div "領料人" at bounding box center [470, 252] width 375 height 33
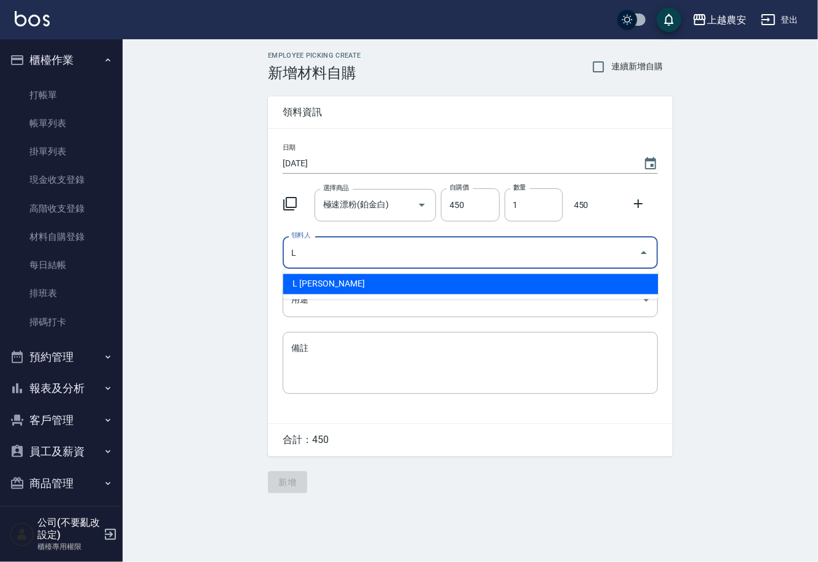
click at [341, 290] on li "L [PERSON_NAME]" at bounding box center [470, 284] width 375 height 20
type input "L [PERSON_NAME]"
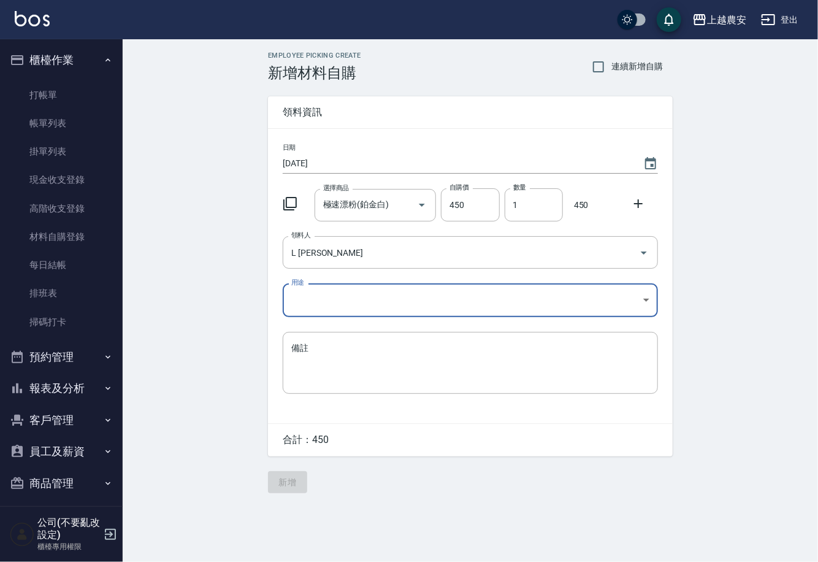
click at [329, 299] on body "上越農安 登出 櫃檯作業 打帳單 帳單列表 掛單列表 現金收支登錄 高階收支登錄 材料自購登錄 每日結帳 排班表 掃碼打卡 預約管理 預約管理 單日預約紀錄 …" at bounding box center [409, 281] width 818 height 562
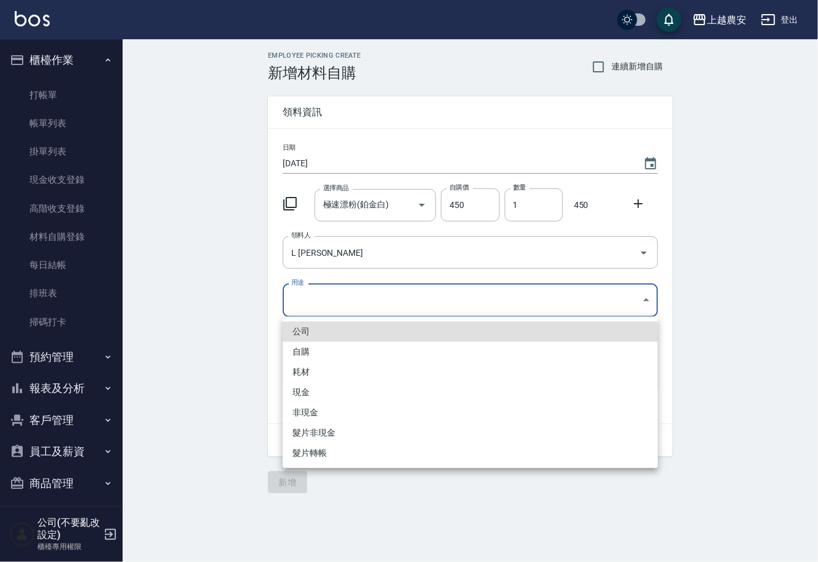
click at [302, 348] on li "自購" at bounding box center [470, 352] width 375 height 20
type input "自購"
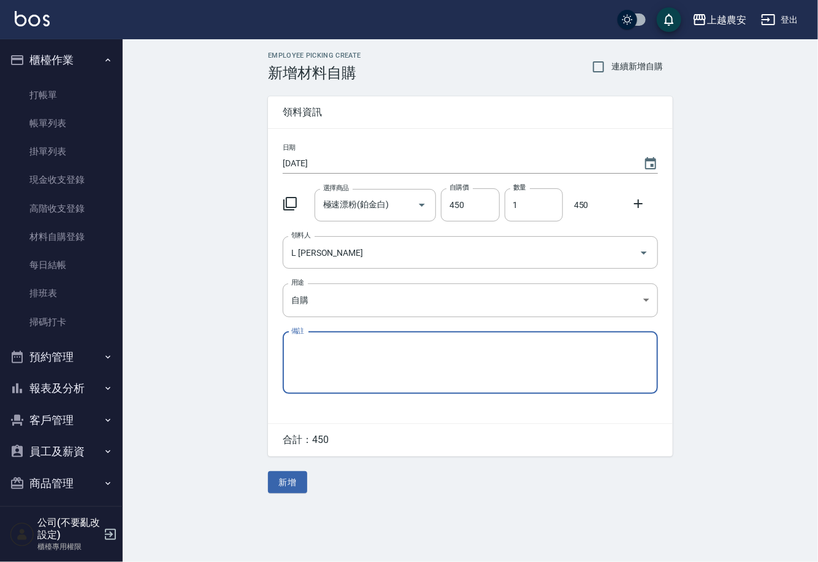
click at [636, 199] on icon at bounding box center [638, 203] width 15 height 15
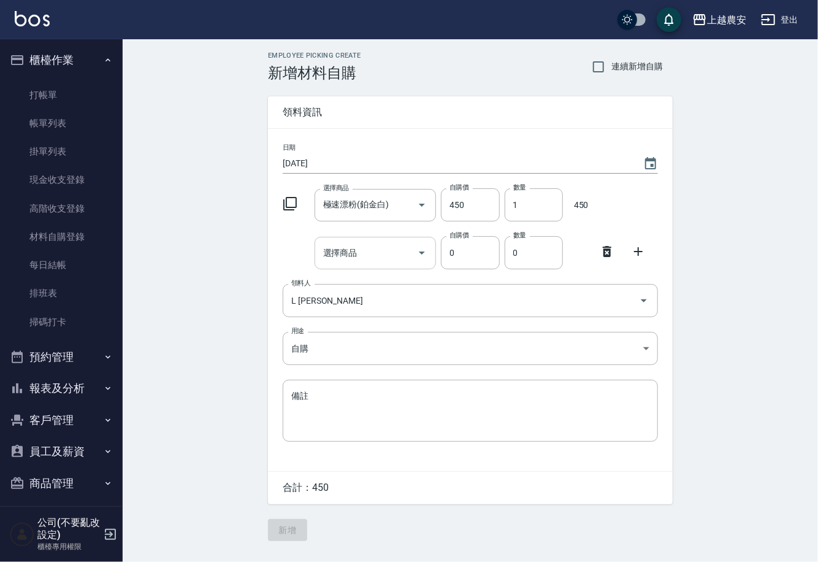
click at [399, 240] on div "選擇商品" at bounding box center [376, 253] width 122 height 33
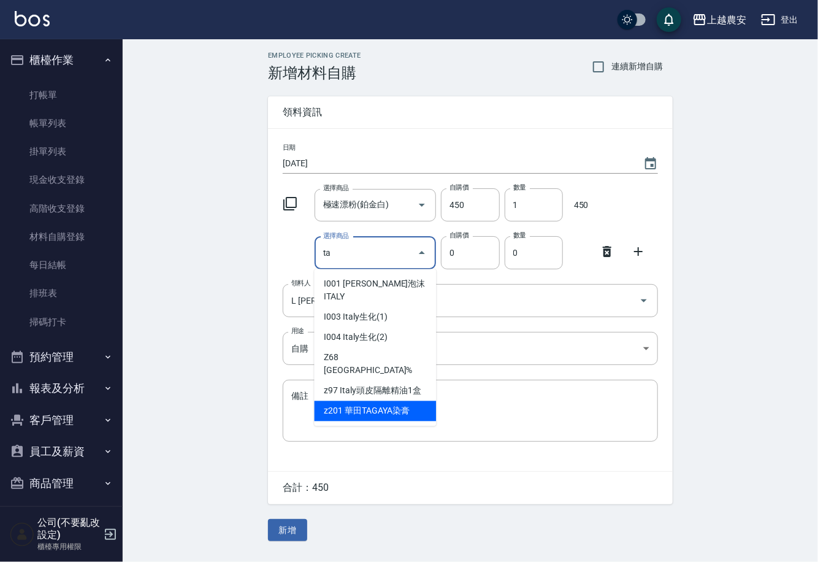
click at [385, 401] on li "z201 華田TAGAYA染膏" at bounding box center [376, 411] width 122 height 20
type input "華田TAGAYA染膏"
type input "105"
type input "1"
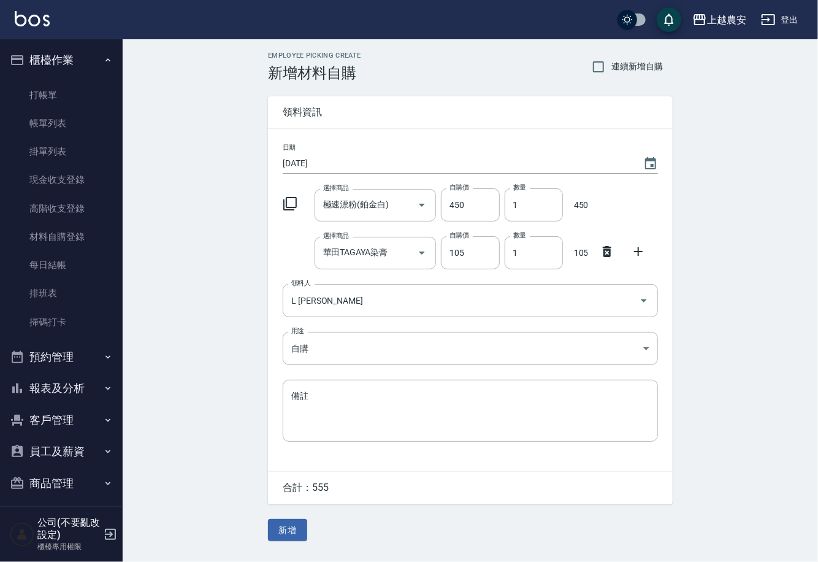
drag, startPoint x: 639, startPoint y: 252, endPoint x: 564, endPoint y: 275, distance: 79.2
click at [639, 252] on icon at bounding box center [638, 251] width 9 height 9
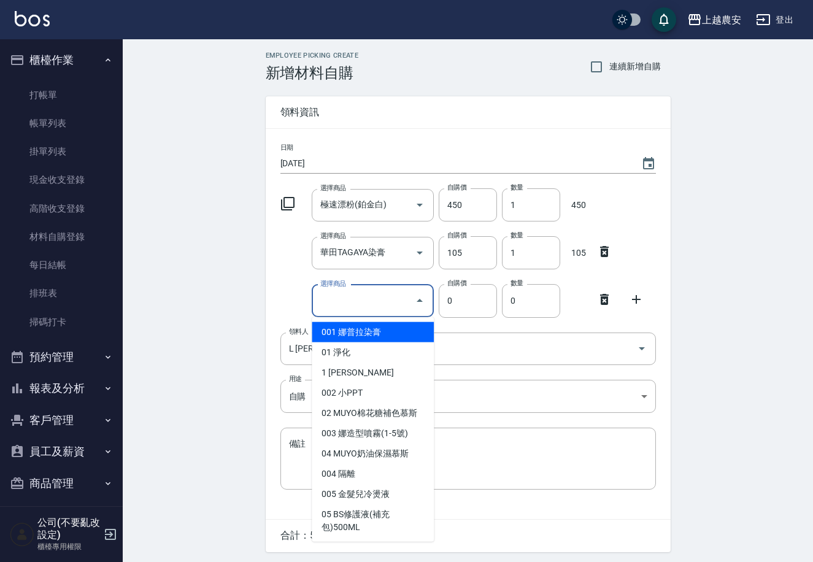
click at [380, 303] on input "選擇商品" at bounding box center [363, 300] width 93 height 21
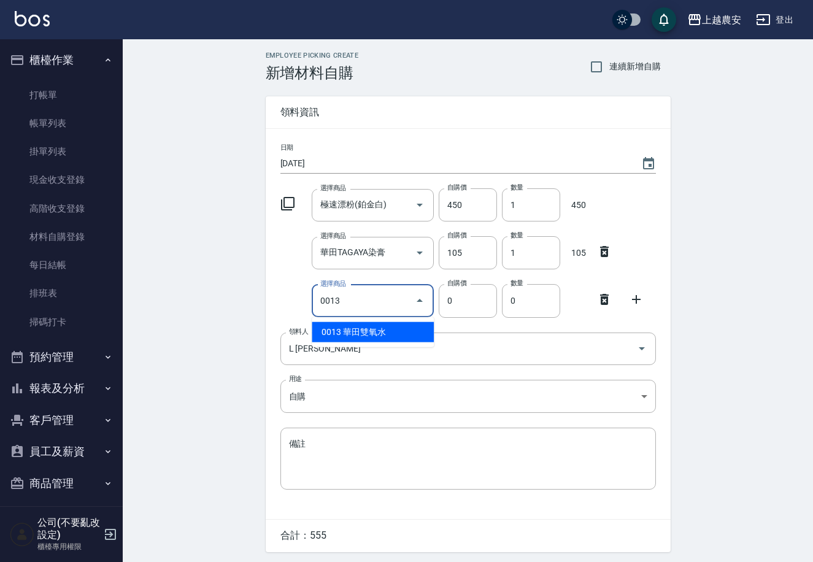
type input "華田雙氧水"
type input "105"
type input "1"
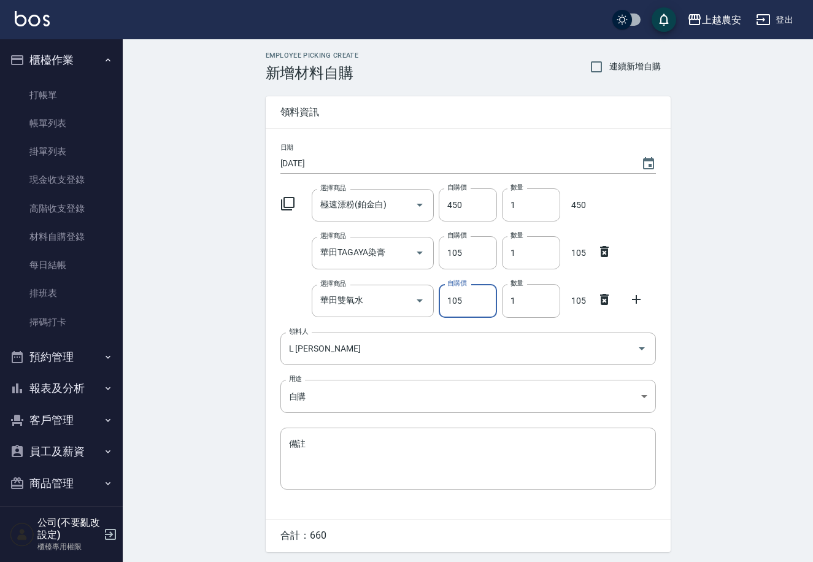
scroll to position [40, 0]
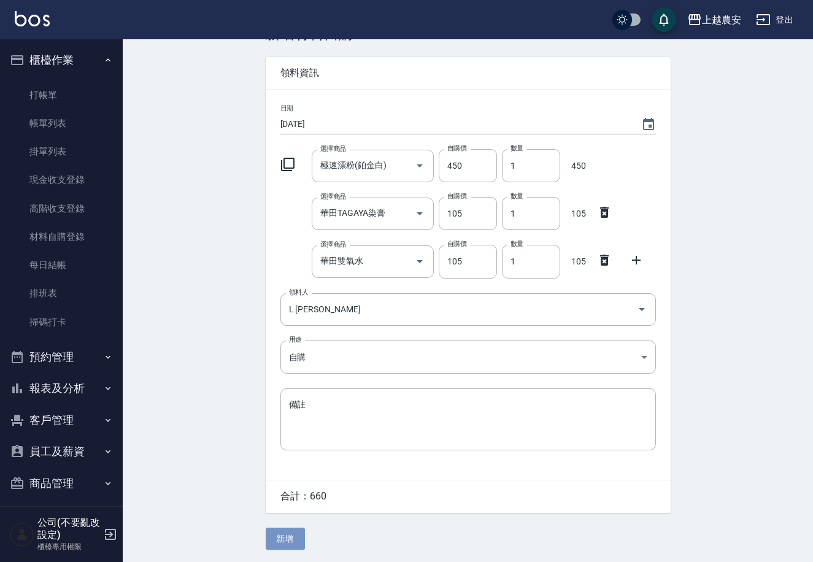
click at [285, 541] on button "新增" at bounding box center [285, 539] width 39 height 23
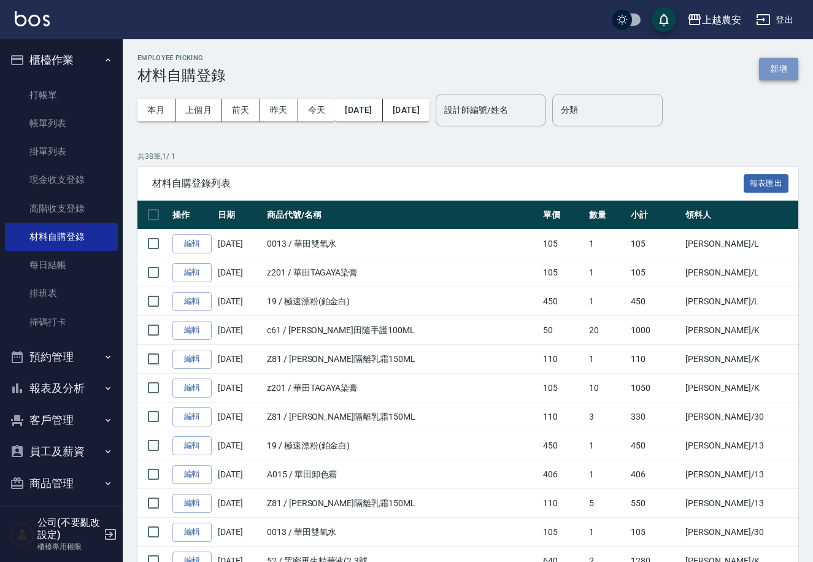
click at [771, 64] on button "新增" at bounding box center [778, 69] width 39 height 23
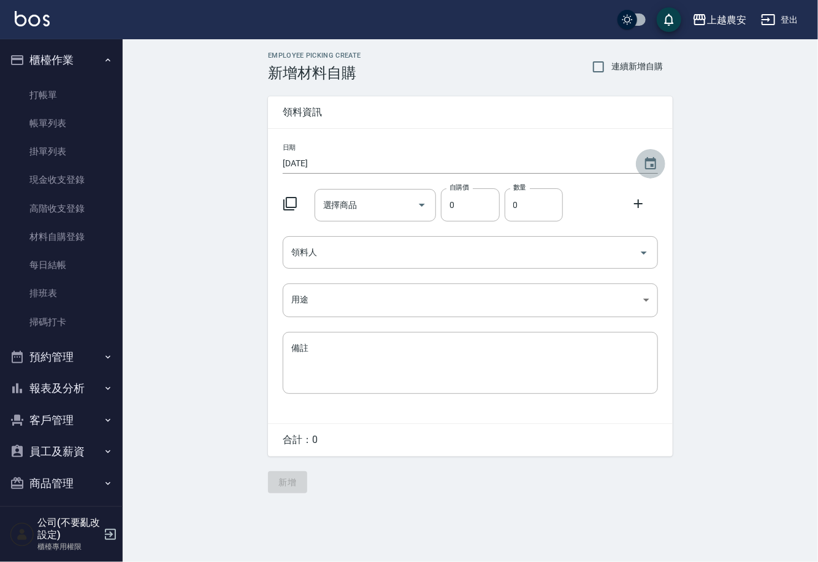
click at [647, 163] on icon "Choose date, selected date is 2025-10-04" at bounding box center [651, 163] width 15 height 15
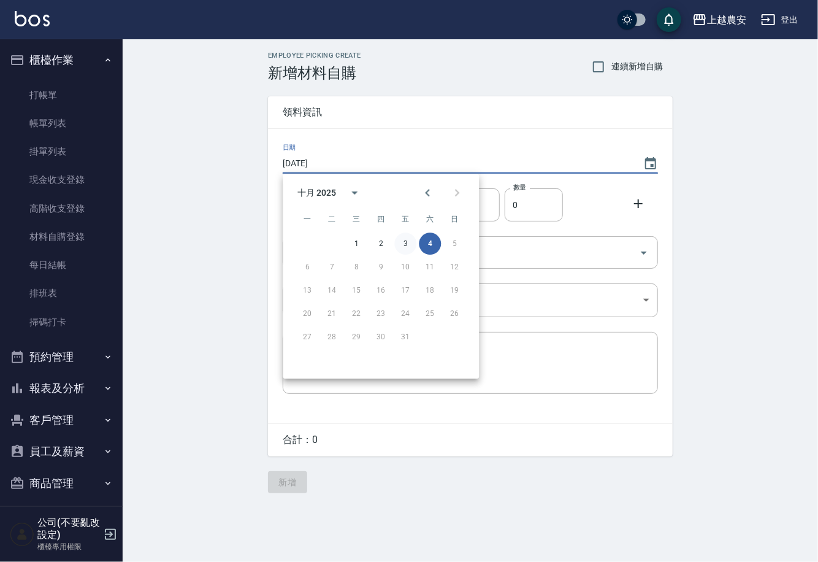
click at [405, 239] on button "3" at bounding box center [406, 244] width 22 height 22
type input "[DATE]"
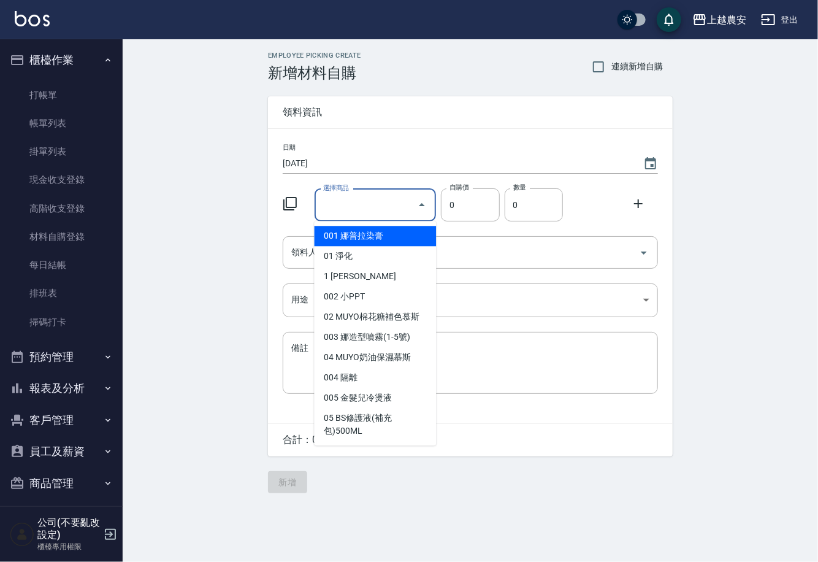
click at [380, 211] on input "選擇商品" at bounding box center [366, 204] width 93 height 21
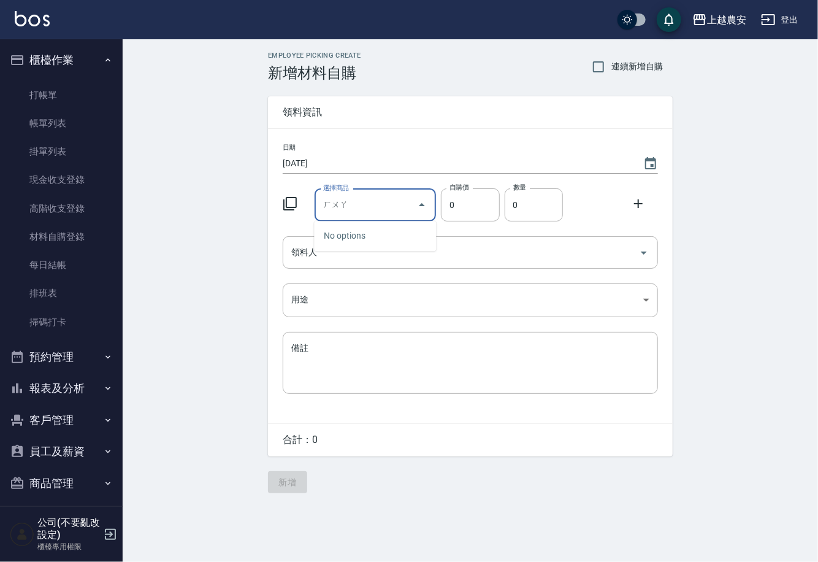
type input "華"
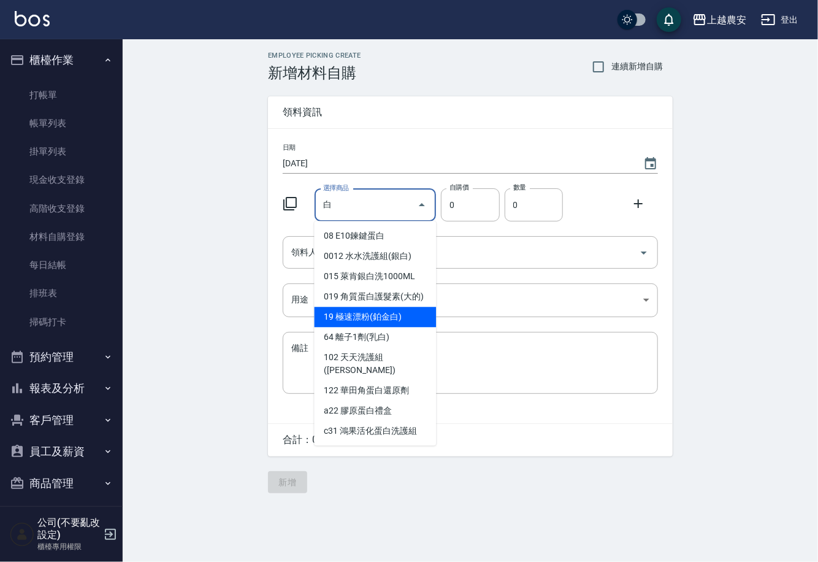
click at [385, 318] on li "19 極速漂粉(鉑金白)" at bounding box center [376, 317] width 122 height 20
type input "極速漂粉(鉑金白)"
type input "450"
type input "1"
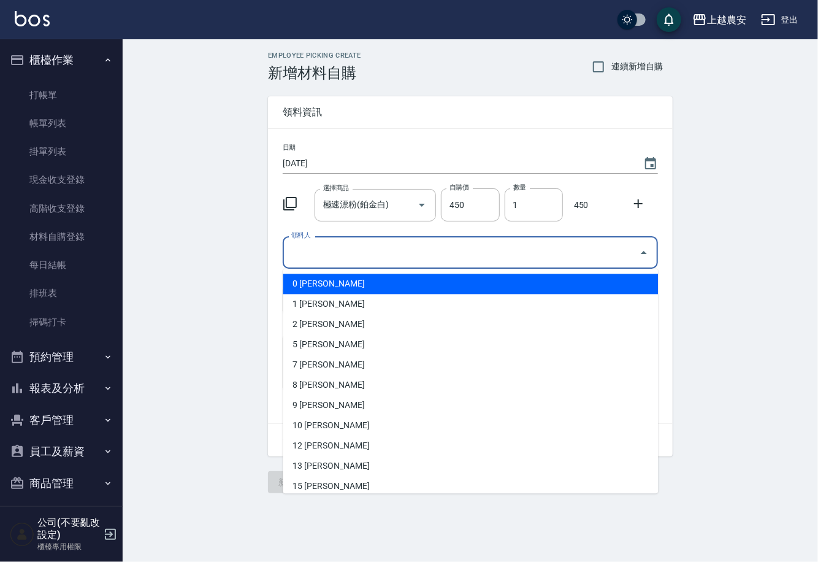
click at [339, 245] on input "領料人" at bounding box center [461, 252] width 346 height 21
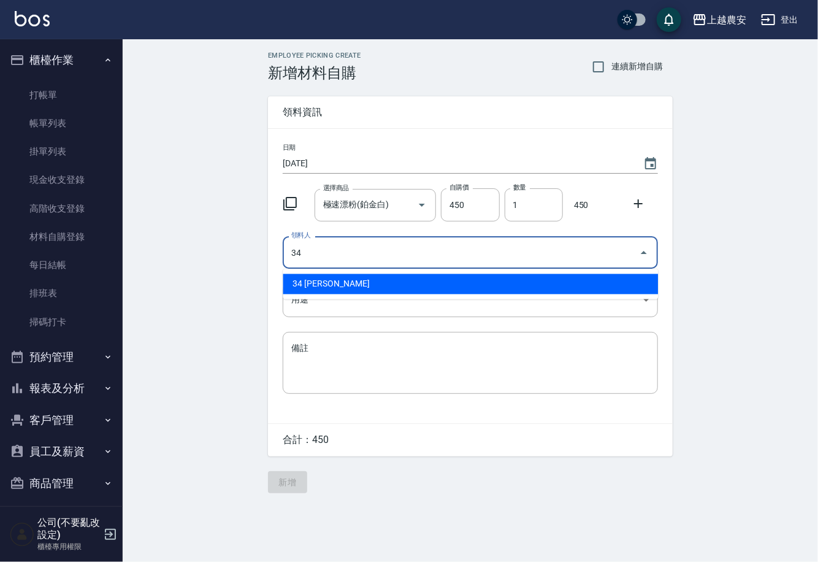
click at [334, 277] on li "34 [PERSON_NAME]" at bounding box center [470, 284] width 375 height 20
type input "34 [PERSON_NAME]"
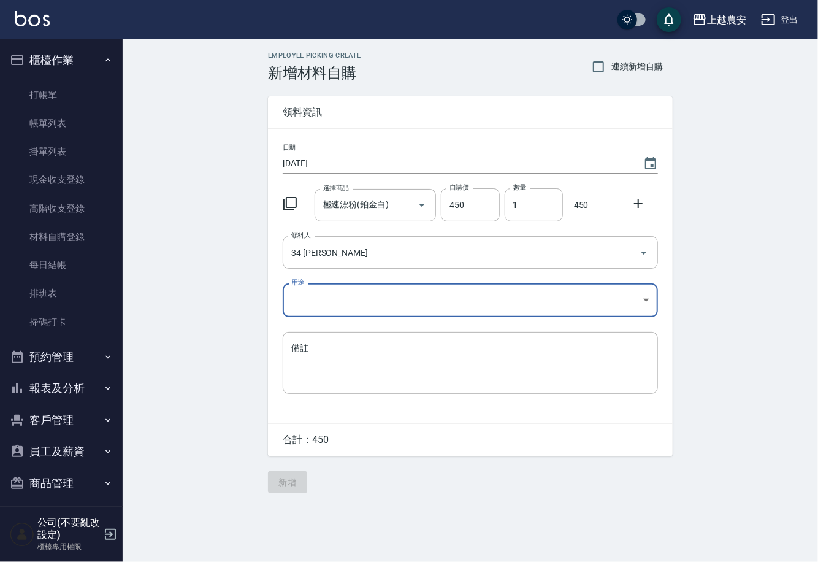
click at [309, 301] on body "上越農安 登出 櫃檯作業 打帳單 帳單列表 掛單列表 現金收支登錄 高階收支登錄 材料自購登錄 每日結帳 排班表 掃碼打卡 預約管理 預約管理 單日預約紀錄 …" at bounding box center [409, 281] width 818 height 562
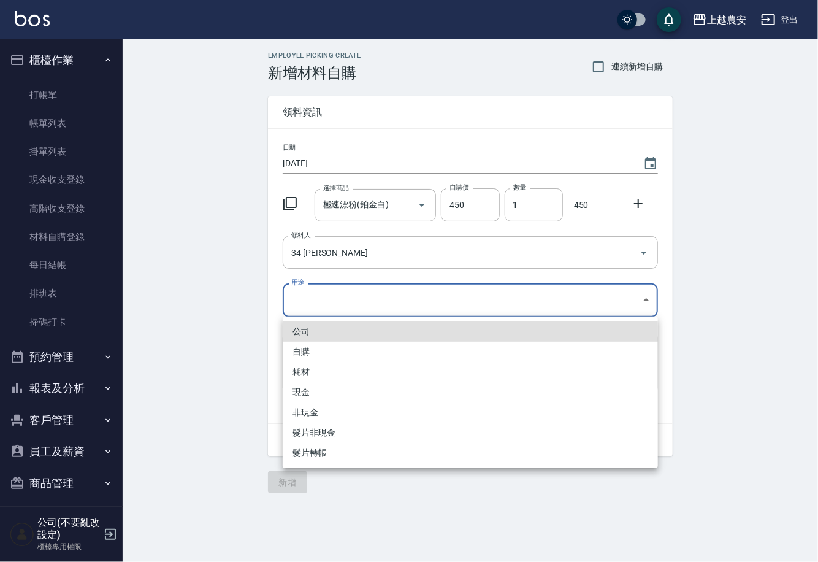
click at [309, 348] on li "自購" at bounding box center [470, 352] width 375 height 20
type input "自購"
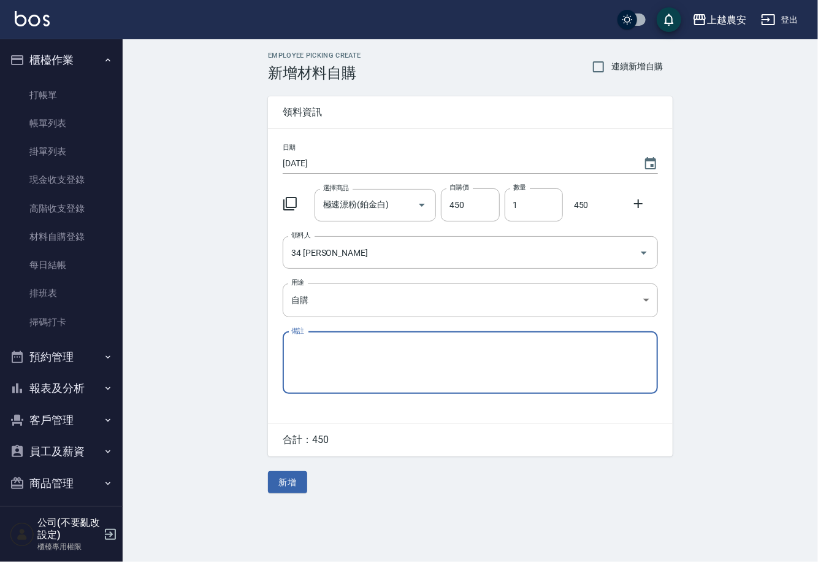
drag, startPoint x: 638, startPoint y: 203, endPoint x: 584, endPoint y: 226, distance: 58.8
click at [637, 202] on icon at bounding box center [638, 203] width 15 height 15
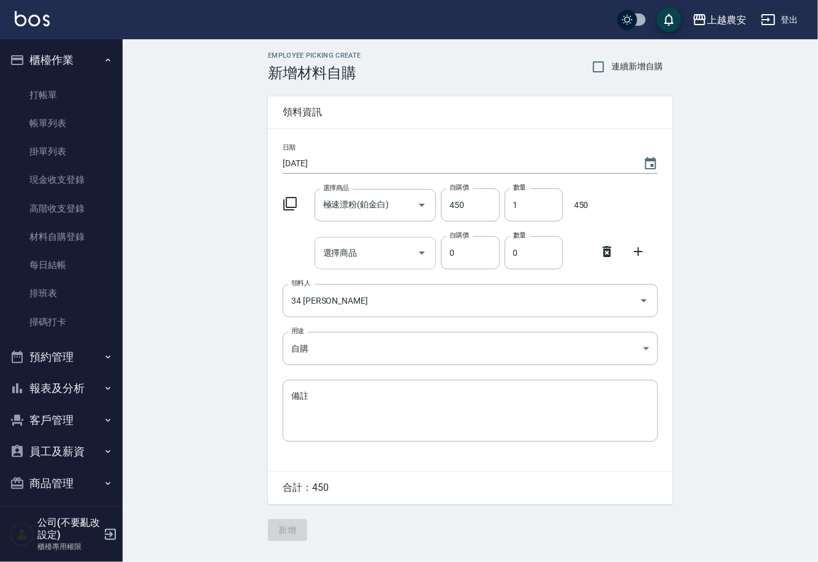
click at [378, 247] on input "選擇商品" at bounding box center [366, 252] width 93 height 21
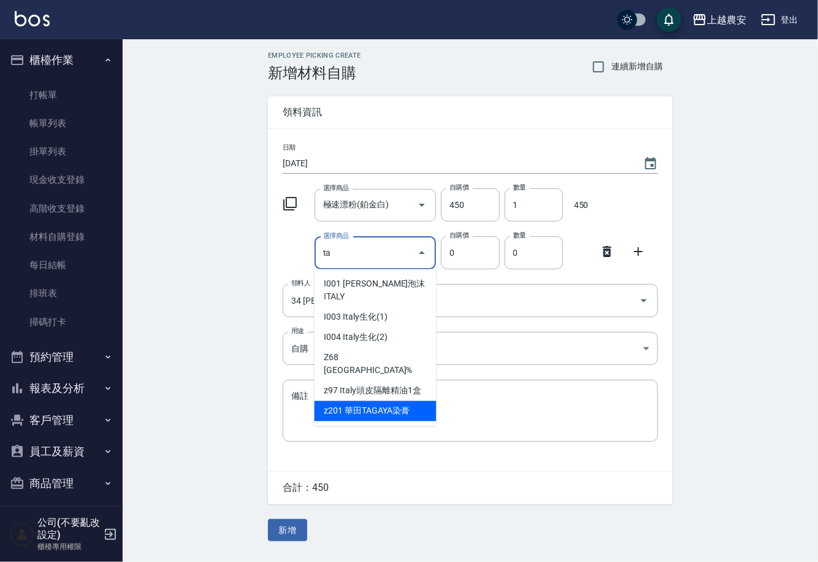
drag, startPoint x: 360, startPoint y: 388, endPoint x: 385, endPoint y: 371, distance: 31.3
click at [360, 401] on li "z201 華田TAGAYA染膏" at bounding box center [376, 411] width 122 height 20
type input "華田TAGAYA染膏"
type input "105"
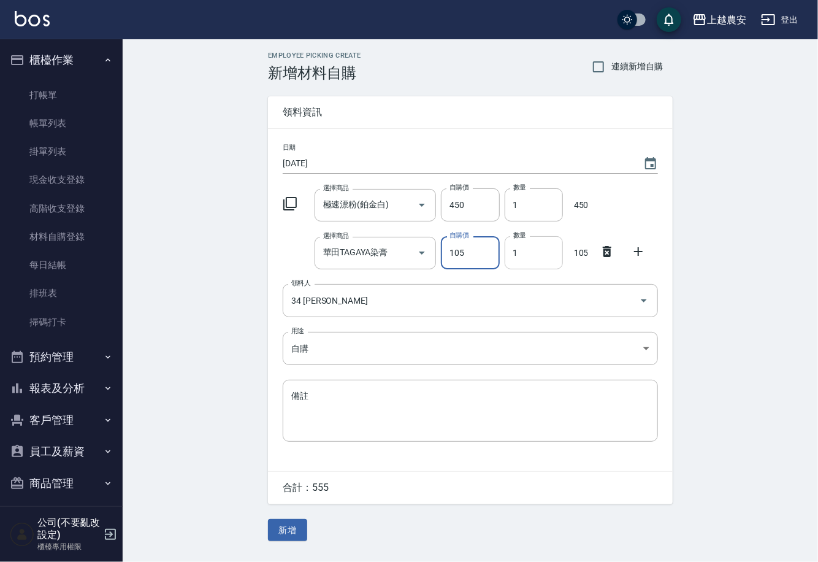
drag, startPoint x: 511, startPoint y: 249, endPoint x: 554, endPoint y: 248, distance: 43.0
click at [554, 248] on input "1" at bounding box center [534, 252] width 58 height 33
type input "2"
click at [293, 534] on button "新增" at bounding box center [287, 530] width 39 height 23
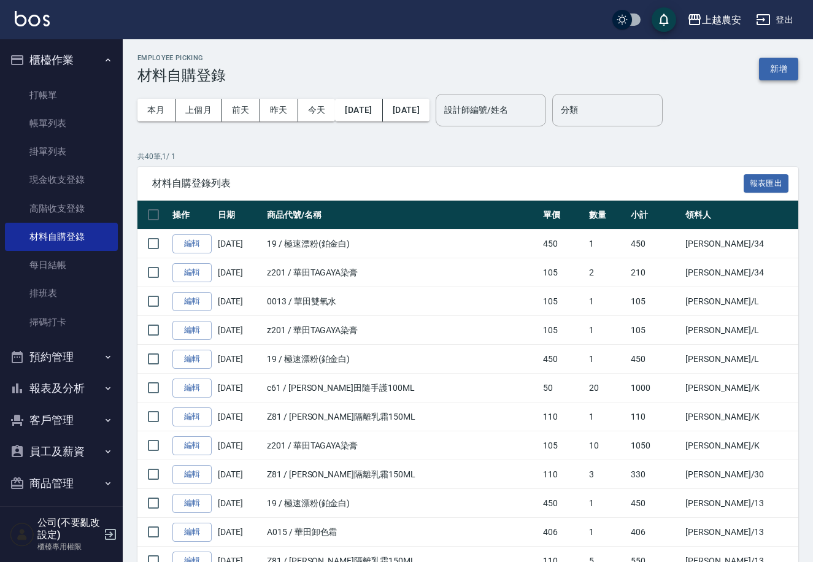
click at [772, 62] on button "新增" at bounding box center [778, 69] width 39 height 23
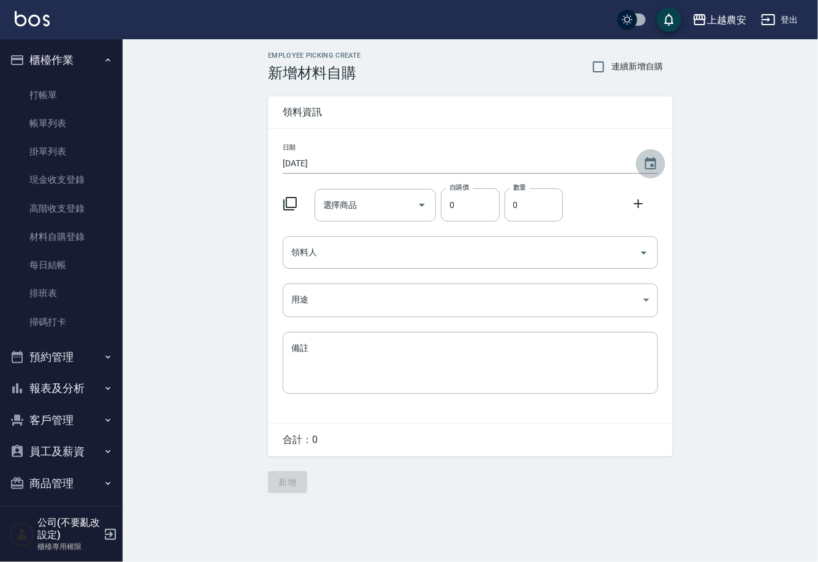
click at [641, 158] on button "Choose date, selected date is 2025-10-04" at bounding box center [650, 163] width 29 height 29
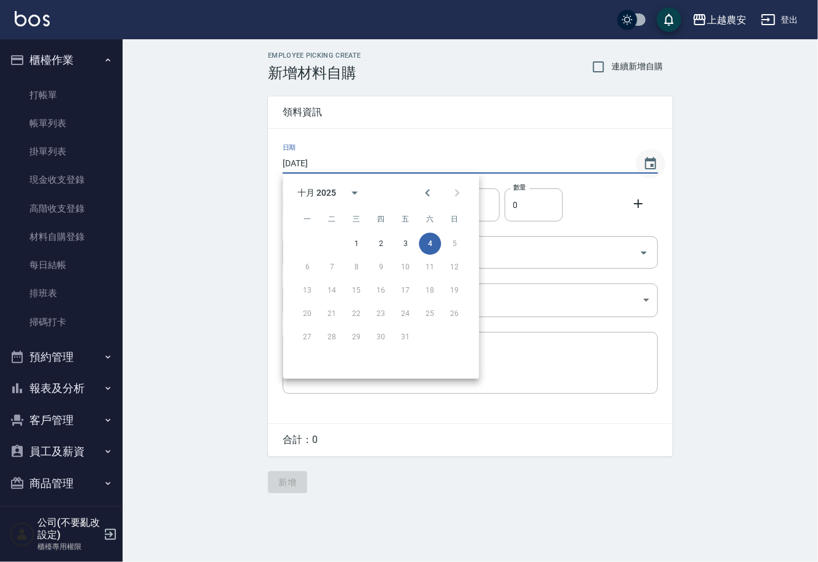
click at [650, 164] on icon "Choose date, selected date is 2025-10-04" at bounding box center [651, 163] width 15 height 15
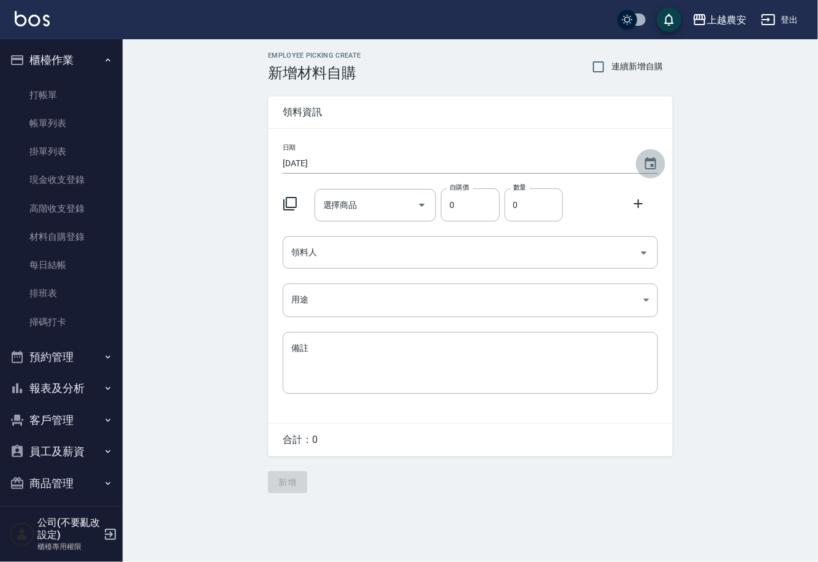
click at [647, 162] on icon "Choose date, selected date is 2025-10-04" at bounding box center [651, 163] width 15 height 15
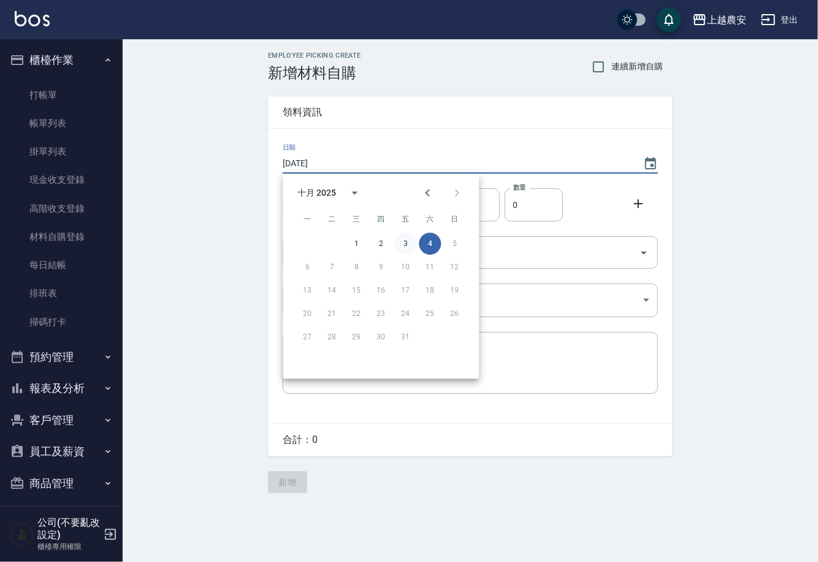
click at [402, 244] on button "3" at bounding box center [406, 244] width 22 height 22
type input "[DATE]"
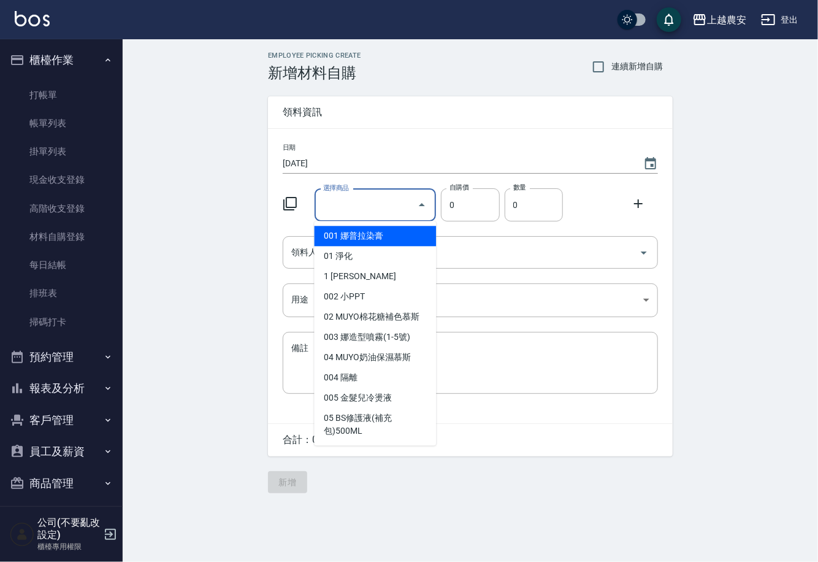
click at [397, 214] on input "選擇商品" at bounding box center [366, 204] width 93 height 21
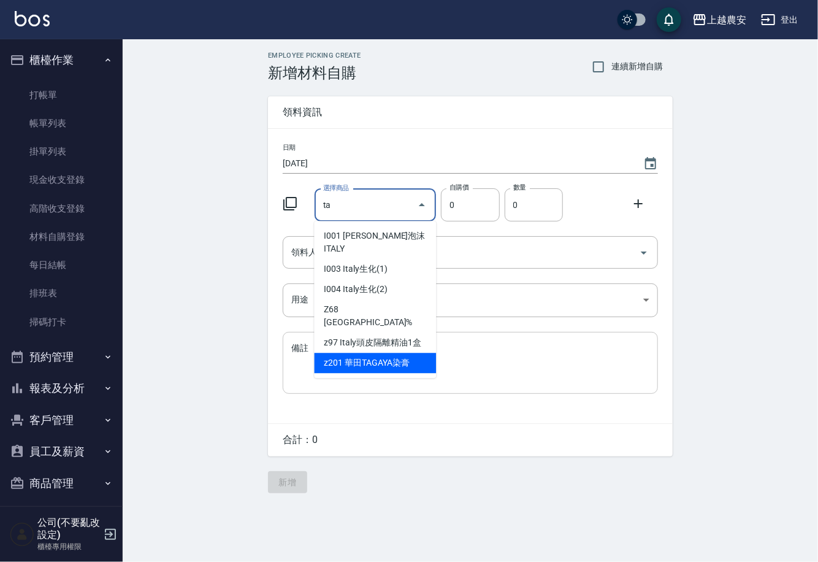
click at [378, 353] on li "z201 華田TAGAYA染膏" at bounding box center [376, 363] width 122 height 20
type input "華田TAGAYA染膏"
type input "105"
type input "1"
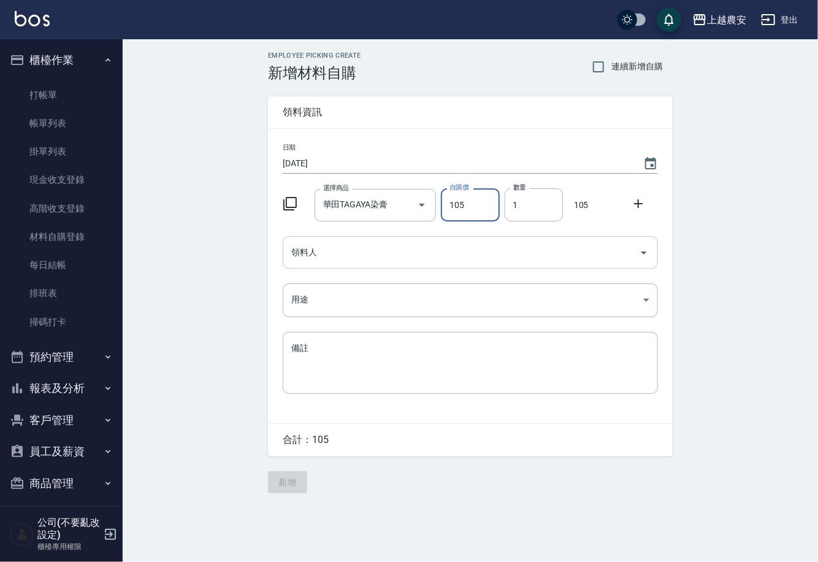
click at [331, 264] on div "領料人" at bounding box center [470, 252] width 375 height 33
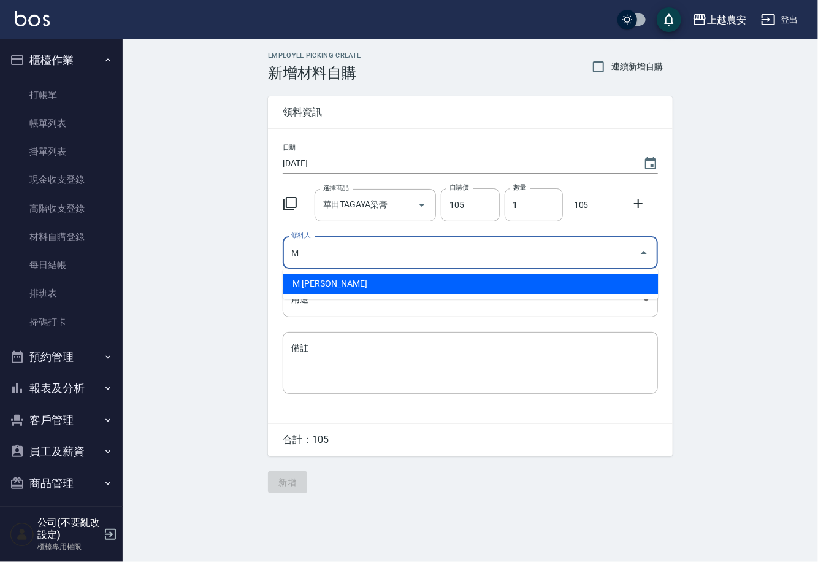
click at [317, 281] on li "M [PERSON_NAME]" at bounding box center [470, 284] width 375 height 20
type input "M [PERSON_NAME]"
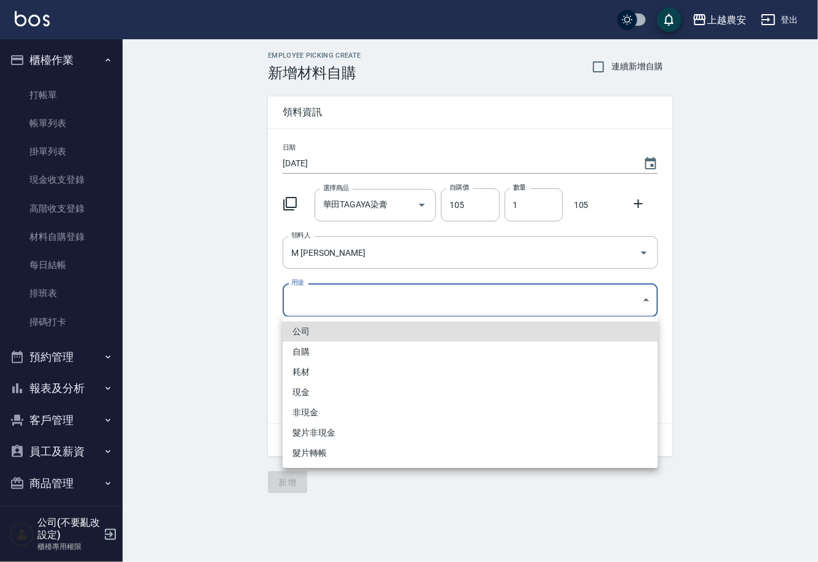
click at [309, 304] on body "上越農安 登出 櫃檯作業 打帳單 帳單列表 掛單列表 現金收支登錄 高階收支登錄 材料自購登錄 每日結帳 排班表 掃碼打卡 預約管理 預約管理 單日預約紀錄 …" at bounding box center [409, 281] width 818 height 562
click at [298, 350] on li "自購" at bounding box center [470, 352] width 375 height 20
type input "自購"
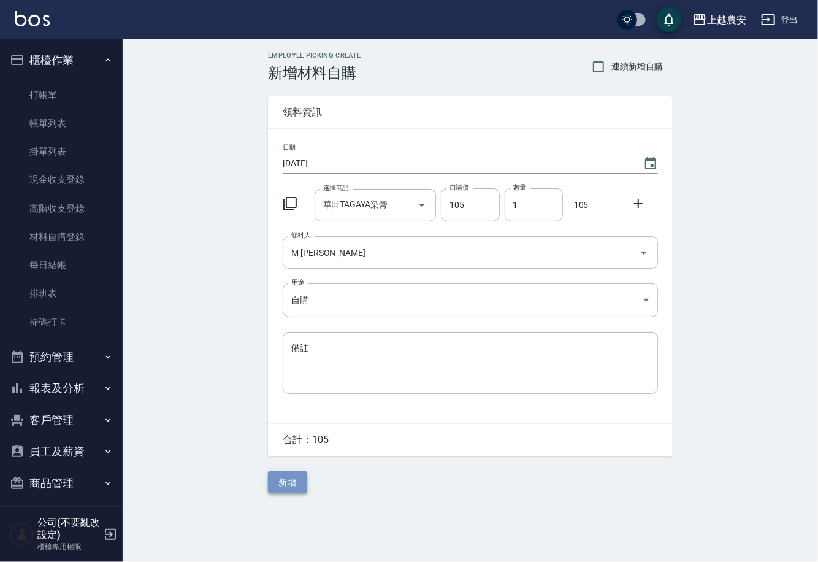
click at [302, 477] on button "新增" at bounding box center [287, 482] width 39 height 23
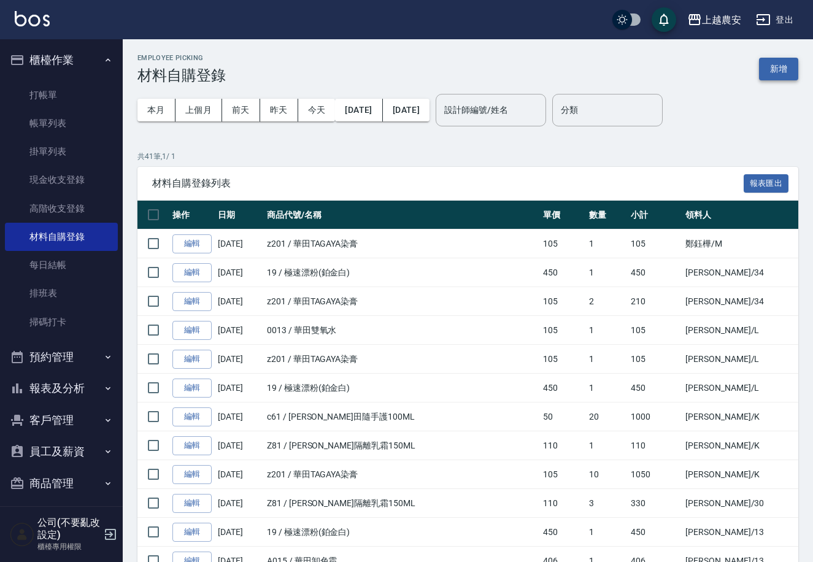
click at [775, 72] on button "新增" at bounding box center [778, 69] width 39 height 23
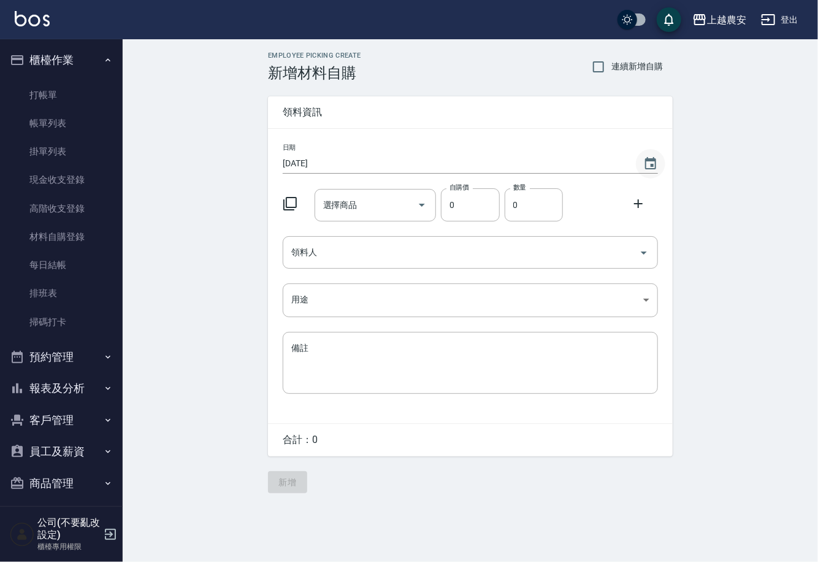
click at [651, 164] on icon "Choose date, selected date is 2025-10-04" at bounding box center [650, 163] width 11 height 12
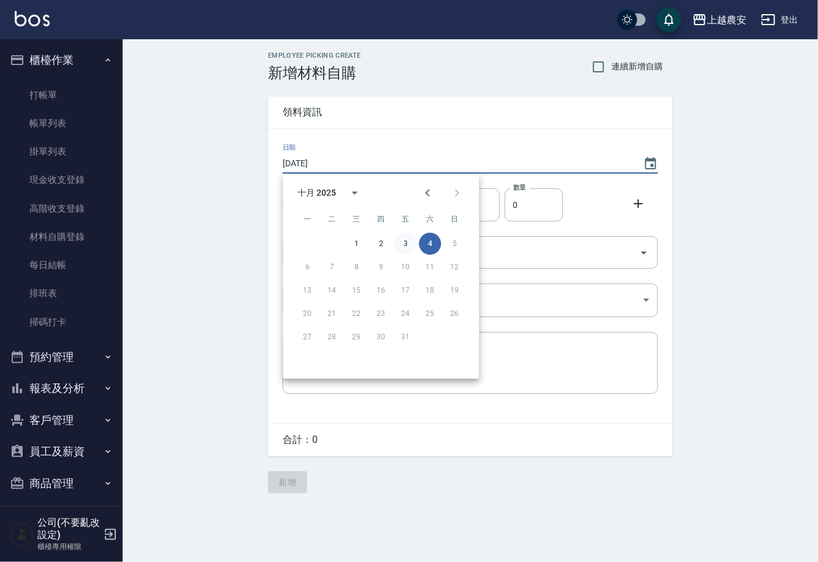
click at [406, 241] on button "3" at bounding box center [406, 244] width 22 height 22
type input "[DATE]"
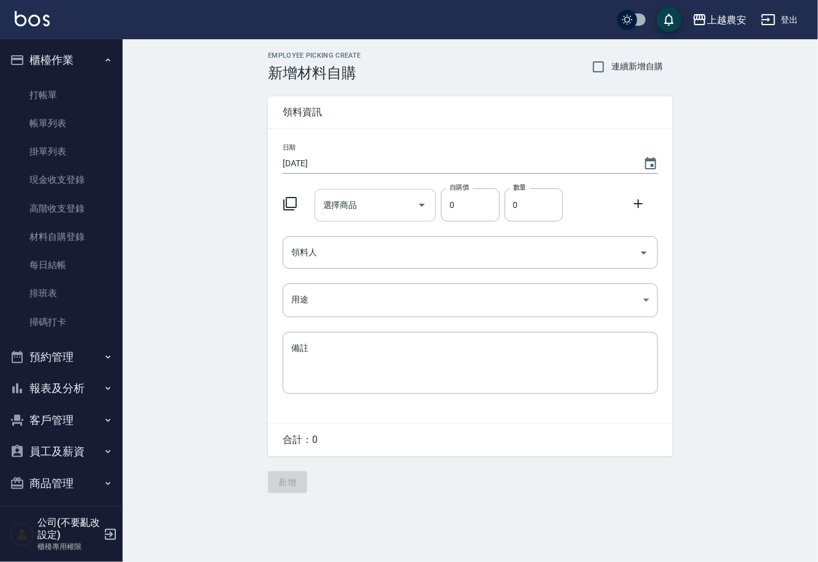
click at [391, 202] on input "選擇商品" at bounding box center [366, 204] width 93 height 21
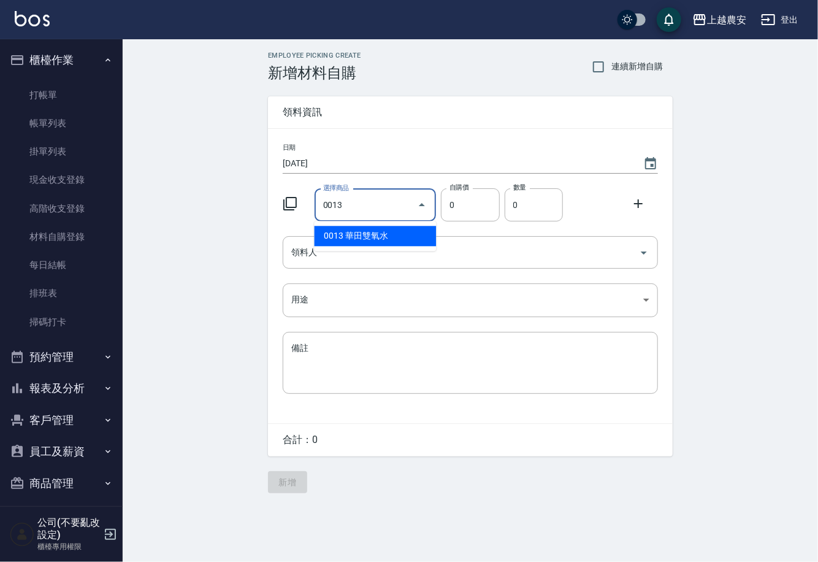
type input "華田雙氧水"
type input "105"
type input "1"
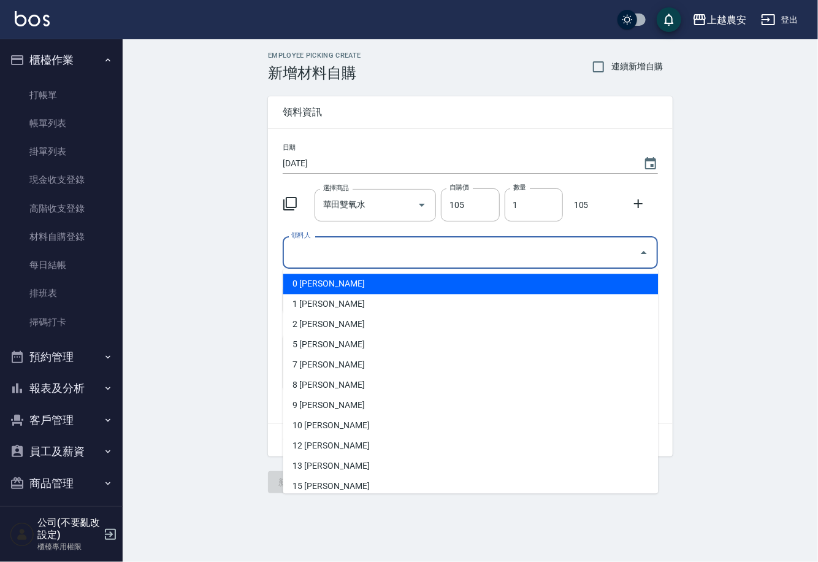
click at [340, 252] on input "領料人" at bounding box center [461, 252] width 346 height 21
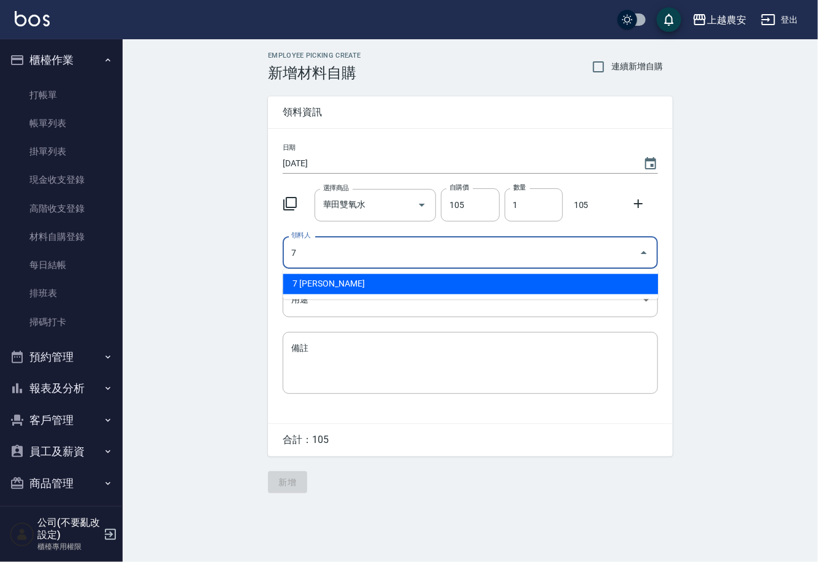
click at [312, 280] on li "7 [PERSON_NAME]" at bounding box center [470, 284] width 375 height 20
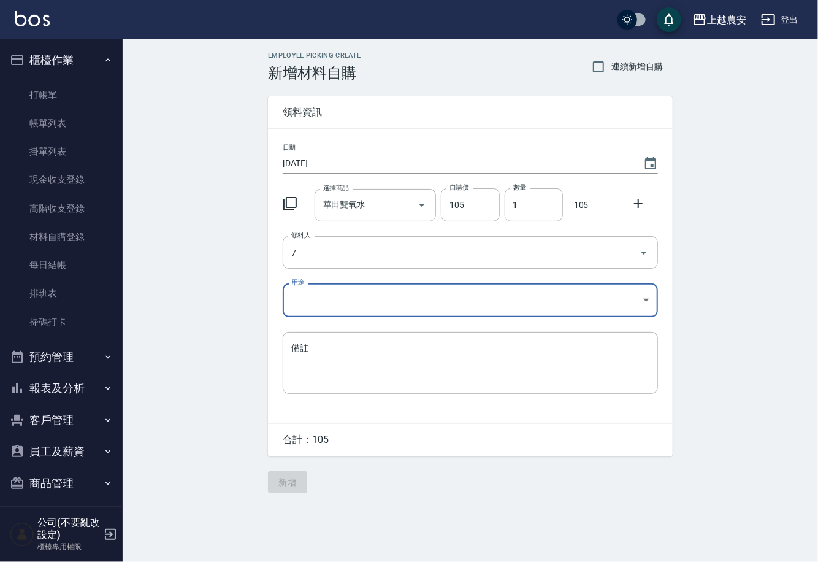
type input "7 [PERSON_NAME]"
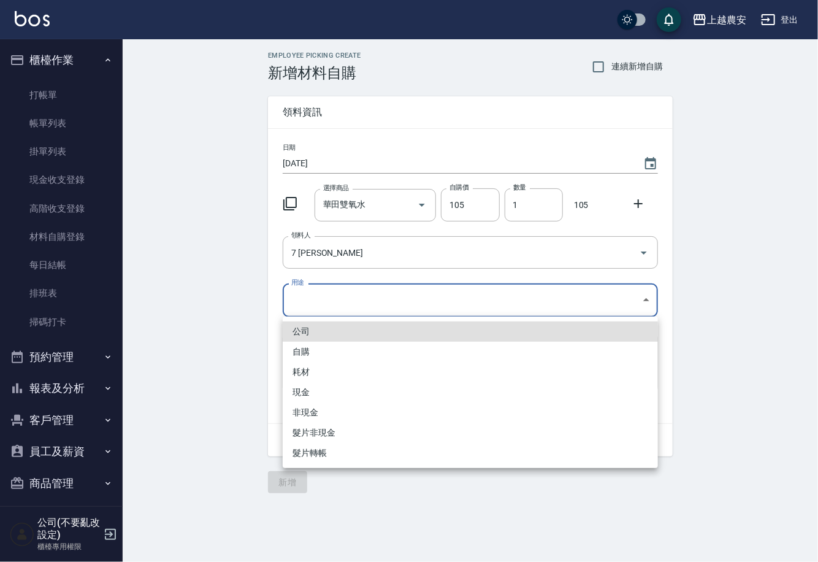
click at [304, 308] on body "上越農安 登出 櫃檯作業 打帳單 帳單列表 掛單列表 現金收支登錄 高階收支登錄 材料自購登錄 每日結帳 排班表 掃碼打卡 預約管理 預約管理 單日預約紀錄 …" at bounding box center [409, 281] width 818 height 562
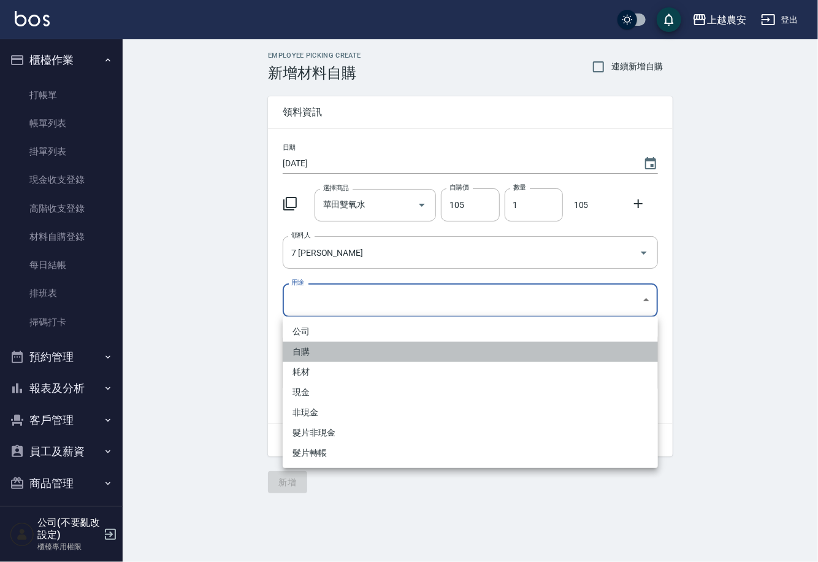
click at [298, 352] on li "自購" at bounding box center [470, 352] width 375 height 20
type input "自購"
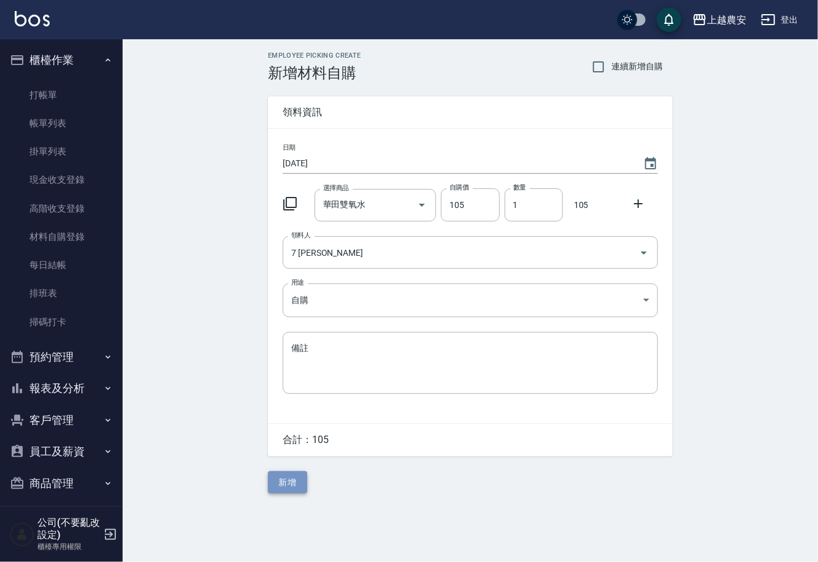
click at [290, 490] on button "新增" at bounding box center [287, 482] width 39 height 23
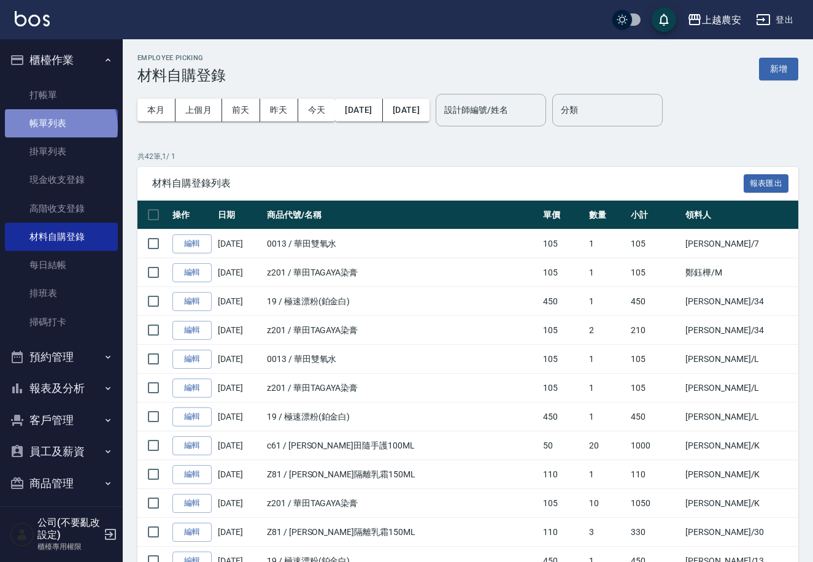
click at [60, 127] on link "帳單列表" at bounding box center [61, 123] width 113 height 28
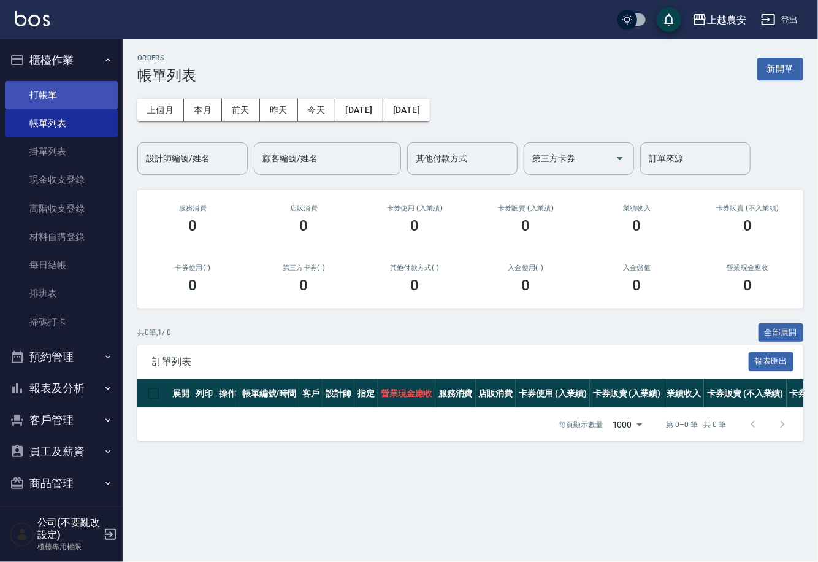
click at [44, 89] on link "打帳單" at bounding box center [61, 95] width 113 height 28
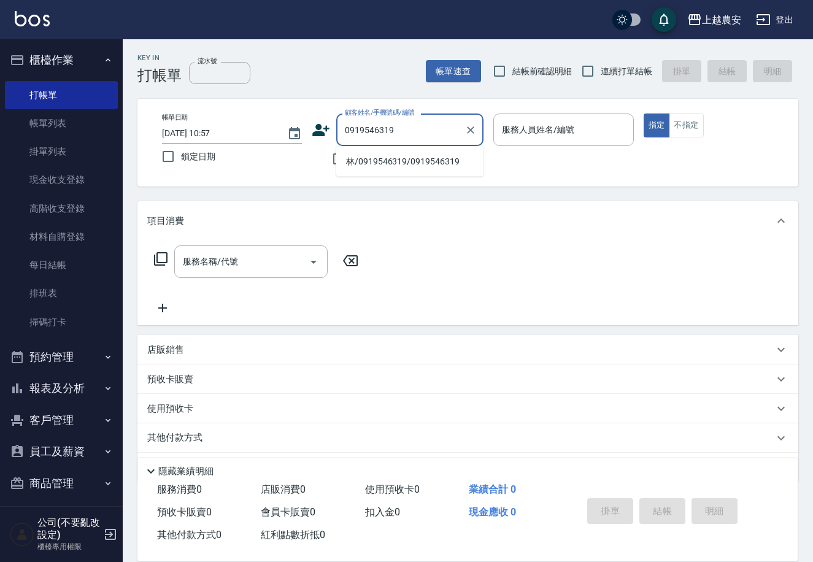
click at [402, 158] on li "林/0919546319/0919546319" at bounding box center [409, 162] width 147 height 20
type input "林/0919546319/0919546319"
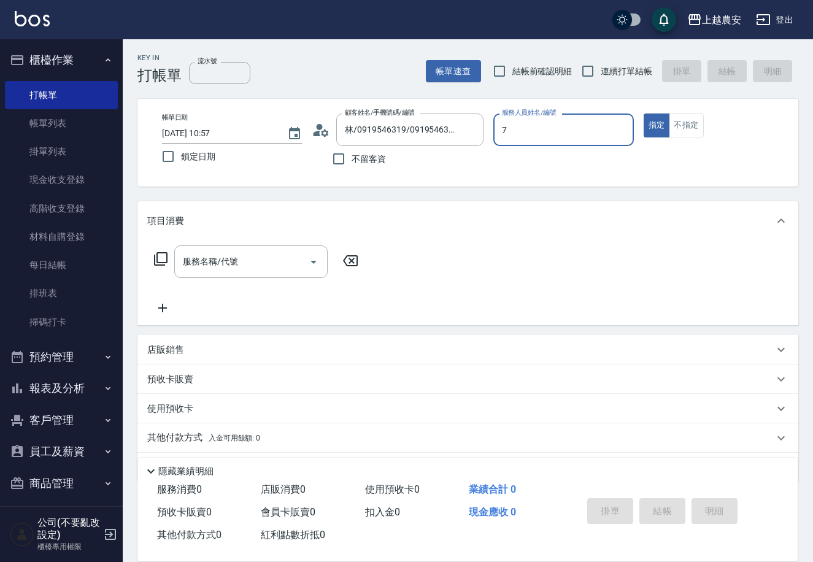
type input "Candy-7"
type button "true"
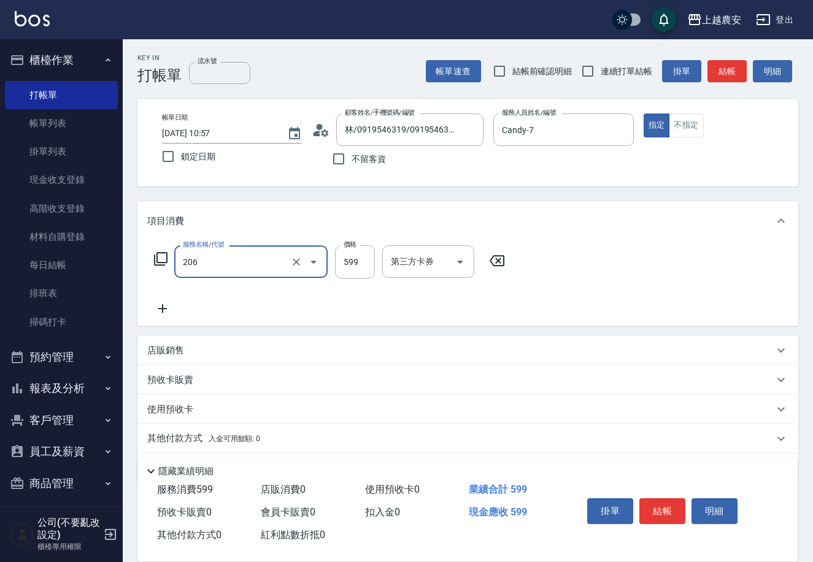
type input "洗+剪(206)"
type input "600"
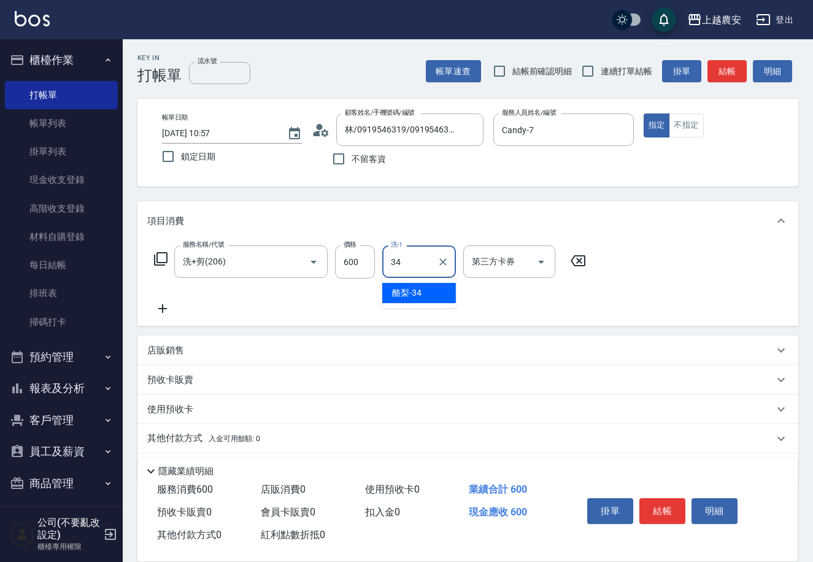
type input "酪梨-34"
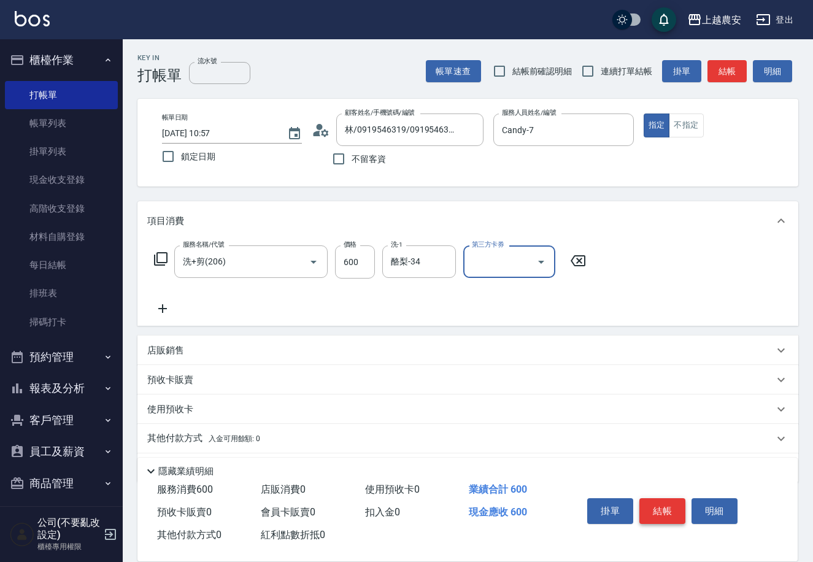
click at [667, 516] on button "結帳" at bounding box center [662, 511] width 46 height 26
